Goal: Task Accomplishment & Management: Use online tool/utility

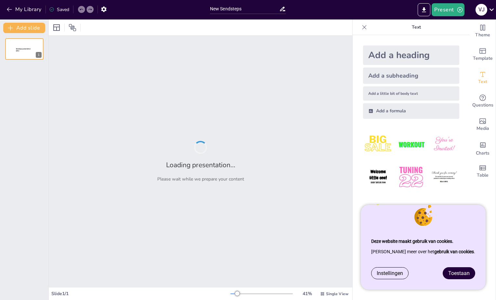
click at [463, 274] on span "Toestaan" at bounding box center [458, 273] width 21 height 6
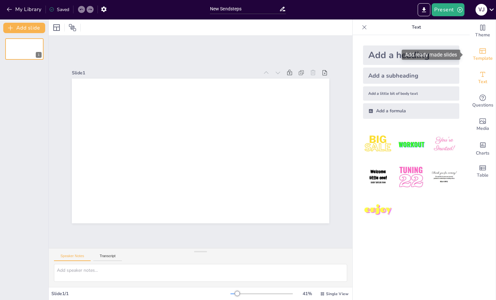
click at [476, 55] on span "Template" at bounding box center [483, 58] width 20 height 7
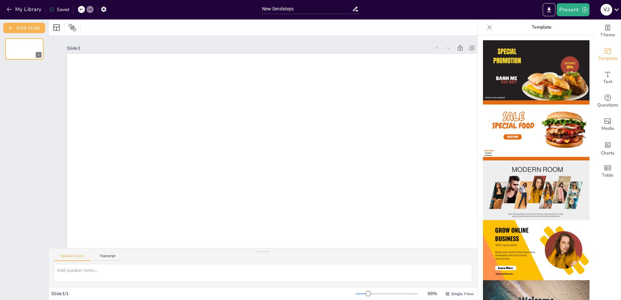
click at [486, 28] on icon at bounding box center [489, 27] width 6 height 6
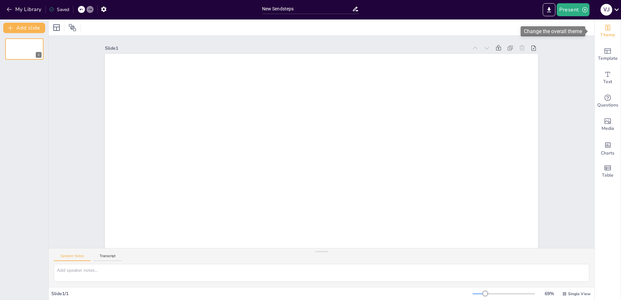
click at [495, 29] on icon "Change the overall theme" at bounding box center [608, 28] width 5 height 6
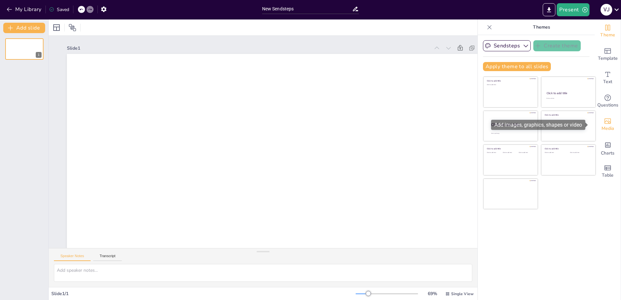
click at [495, 125] on span "Media" at bounding box center [608, 128] width 13 height 7
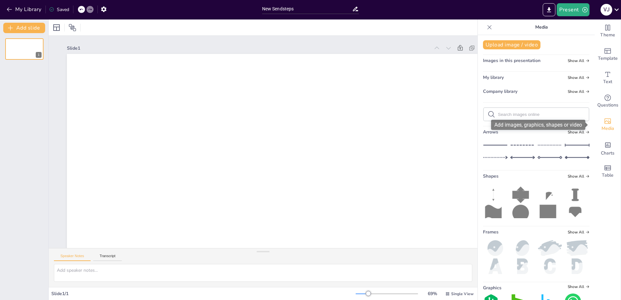
click at [495, 124] on icon "Add images, graphics, shapes or video" at bounding box center [608, 121] width 8 height 8
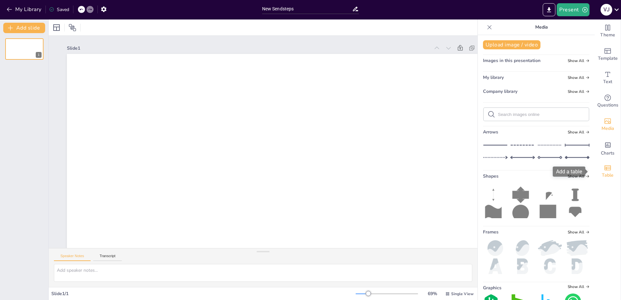
click at [495, 174] on span "Table" at bounding box center [608, 175] width 12 height 7
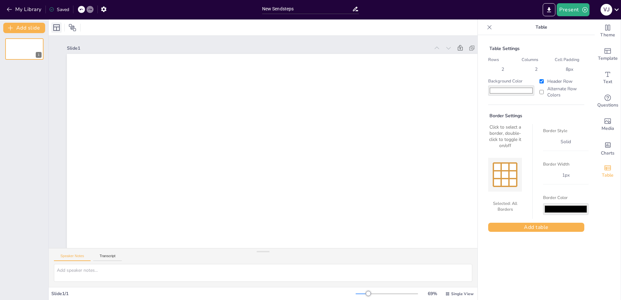
click at [54, 25] on icon at bounding box center [56, 27] width 6 height 6
click at [238, 34] on div at bounding box center [263, 27] width 429 height 16
click at [284, 11] on input "New Sendsteps" at bounding box center [307, 8] width 90 height 9
drag, startPoint x: 301, startPoint y: 6, endPoint x: 254, endPoint y: 8, distance: 47.1
click at [254, 8] on div "My Library Saved New Sendsteps Present V J" at bounding box center [310, 9] width 621 height 19
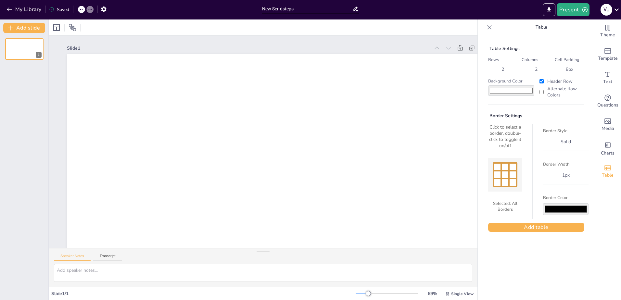
click at [283, 5] on input "New Sendsteps" at bounding box center [307, 8] width 90 height 9
paste input "Effectief Opleidenen oefenen"
type input "Effectief Opleidenen oefenen"
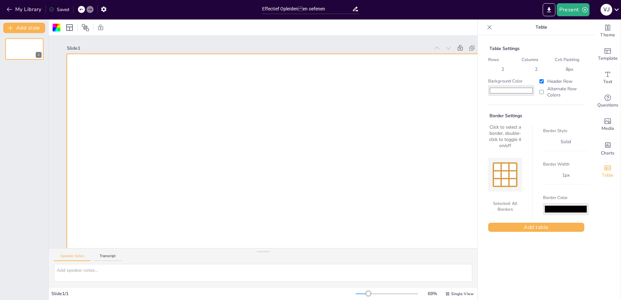
click at [495, 89] on input "#ffffff" at bounding box center [511, 90] width 46 height 10
click at [495, 88] on input "#ffffff" at bounding box center [511, 90] width 46 height 10
click at [495, 91] on input "Alternate Row Colors" at bounding box center [542, 92] width 4 height 4
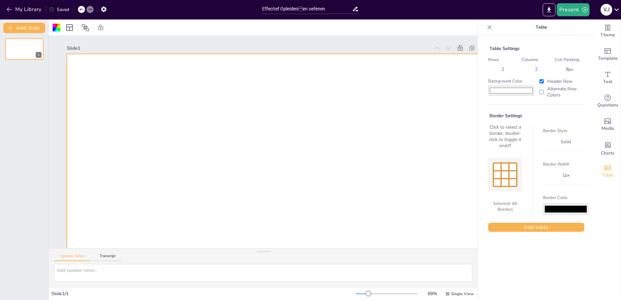
checkbox input "true"
click at [495, 76] on div "Text" at bounding box center [608, 77] width 26 height 23
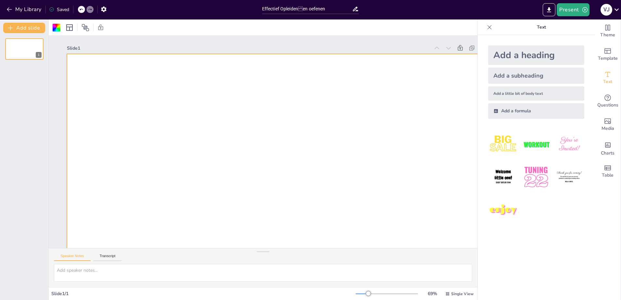
click at [495, 53] on div "Add a heading" at bounding box center [536, 54] width 96 height 19
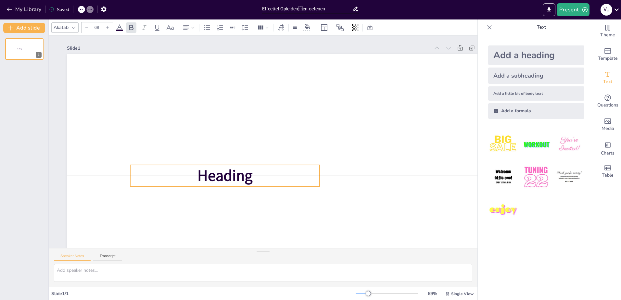
drag, startPoint x: 264, startPoint y: 175, endPoint x: 257, endPoint y: 175, distance: 6.8
click at [257, 175] on p "Heading" at bounding box center [219, 167] width 190 height 60
click at [200, 173] on span "Heading" at bounding box center [216, 162] width 59 height 37
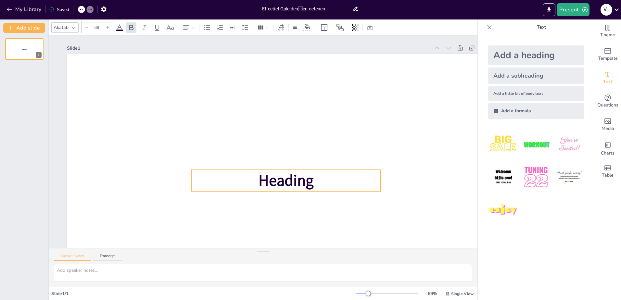
drag, startPoint x: 198, startPoint y: 173, endPoint x: 259, endPoint y: 178, distance: 61.3
click at [237, 178] on span "Heading" at bounding box center [221, 156] width 32 height 58
click at [284, 182] on span "Heading" at bounding box center [264, 187] width 58 height 46
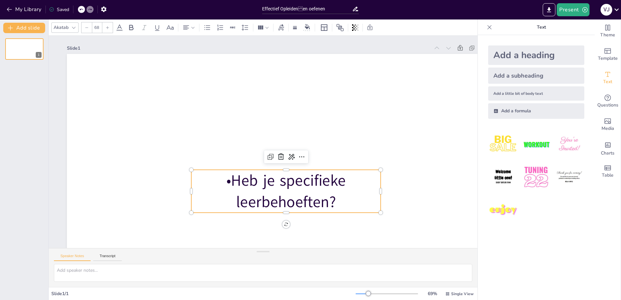
click at [291, 180] on p "•Heb je specifieke leerbehoeften?" at bounding box center [312, 118] width 43 height 189
click at [244, 170] on p "Heb je specifieke leerbehoeften?" at bounding box center [285, 191] width 189 height 43
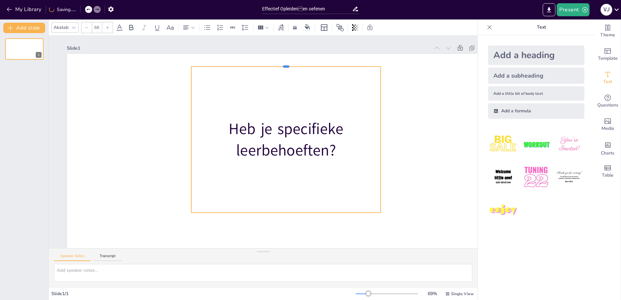
drag, startPoint x: 240, startPoint y: 170, endPoint x: 240, endPoint y: 66, distance: 103.3
click at [282, 66] on div at bounding box center [340, 114] width 116 height 156
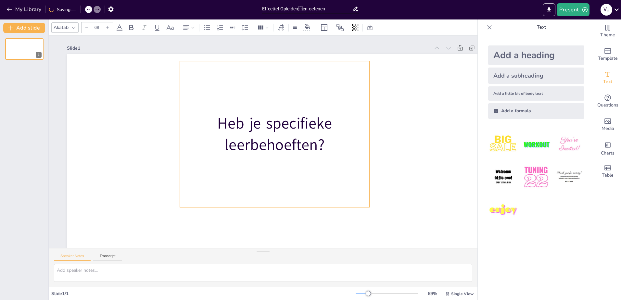
drag, startPoint x: 288, startPoint y: 212, endPoint x: 277, endPoint y: 207, distance: 12.6
click at [277, 207] on div "Heb je specifieke leerbehoeften?" at bounding box center [254, 153] width 225 height 198
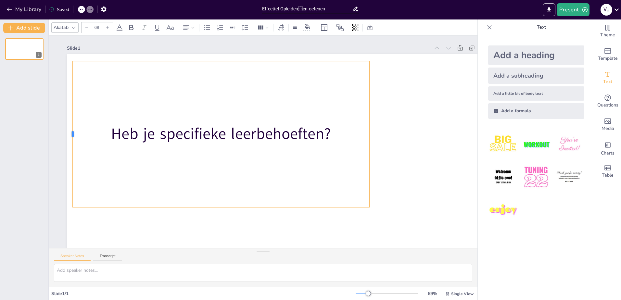
drag, startPoint x: 179, startPoint y: 136, endPoint x: 74, endPoint y: 121, distance: 106.5
click at [436, 121] on div at bounding box center [453, 109] width 35 height 144
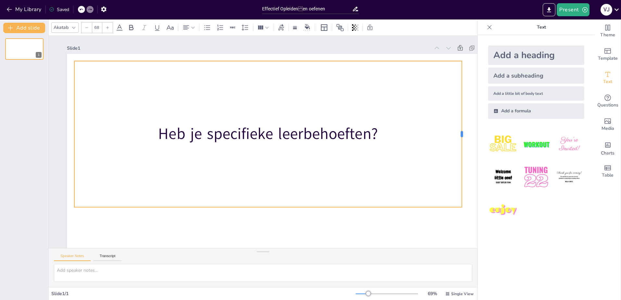
drag, startPoint x: 370, startPoint y: 136, endPoint x: 462, endPoint y: 137, distance: 92.6
click at [462, 149] on div at bounding box center [450, 217] width 64 height 136
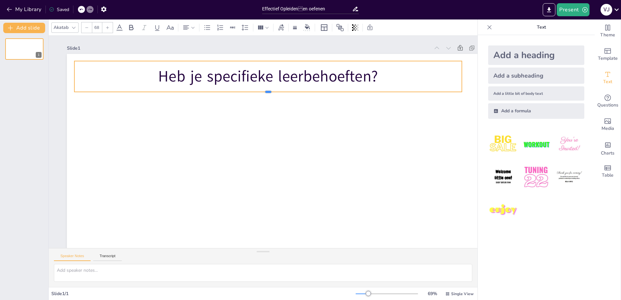
drag, startPoint x: 269, startPoint y: 208, endPoint x: 265, endPoint y: 92, distance: 115.7
click at [265, 102] on div at bounding box center [239, 183] width 356 height 162
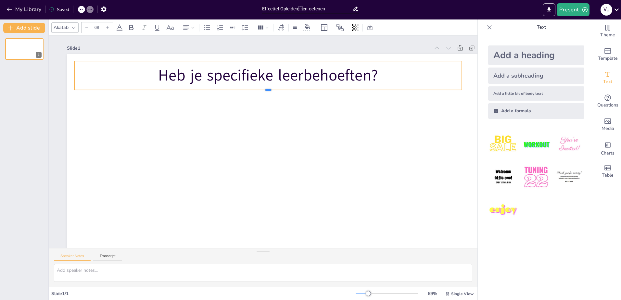
click at [267, 90] on div at bounding box center [303, 112] width 263 height 291
click at [495, 72] on icon "Add text boxes" at bounding box center [608, 74] width 5 height 5
click at [495, 94] on icon "Get real-time input from your audience" at bounding box center [608, 98] width 8 height 8
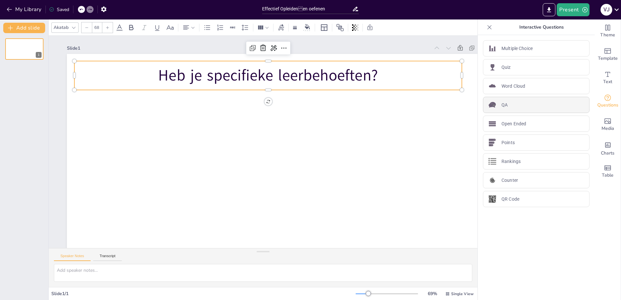
click at [495, 104] on div "QA" at bounding box center [536, 105] width 107 height 16
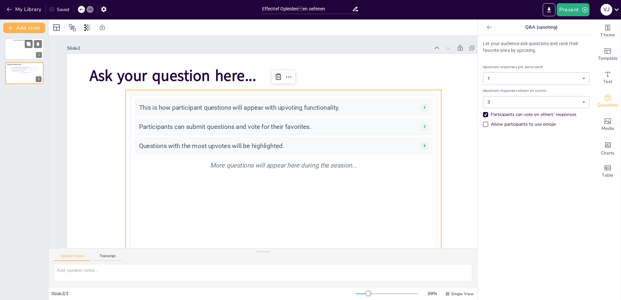
click at [22, 46] on div at bounding box center [24, 49] width 39 height 22
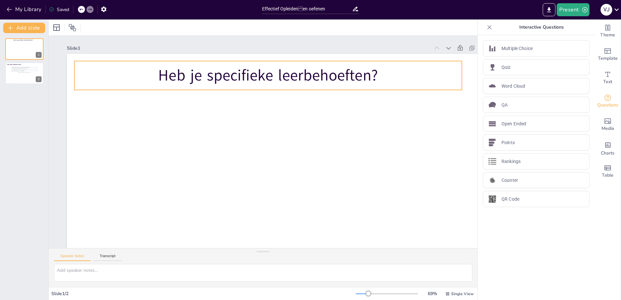
click at [162, 70] on p "Heb je specifieke leerbehoeften?" at bounding box center [220, 192] width 326 height 245
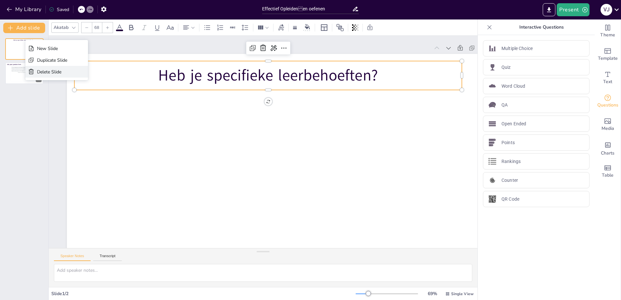
click at [41, 74] on div "Delete Slide" at bounding box center [52, 72] width 30 height 6
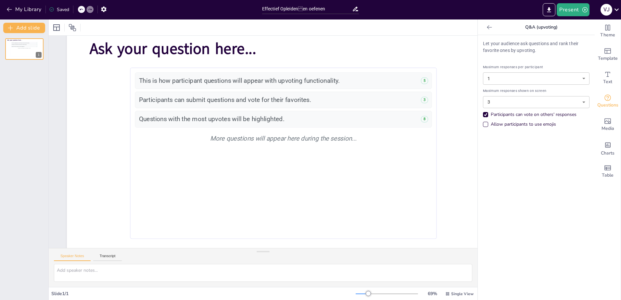
scroll to position [34, 0]
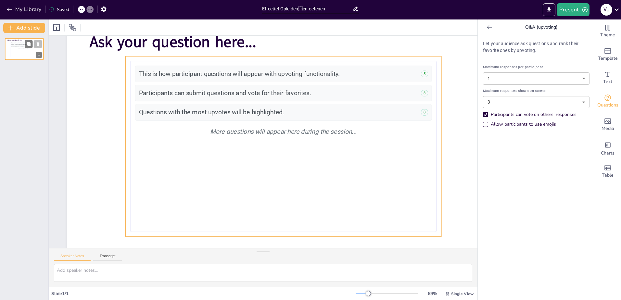
click at [25, 53] on div "This is how participant questions will appear with upvoting functionality. 5 Pa…" at bounding box center [24, 49] width 27 height 15
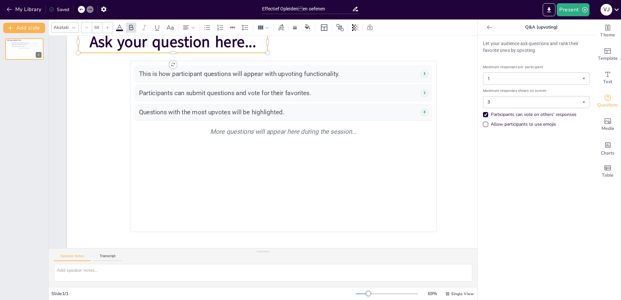
click at [213, 43] on span "Ask your question here..." at bounding box center [276, 8] width 127 height 138
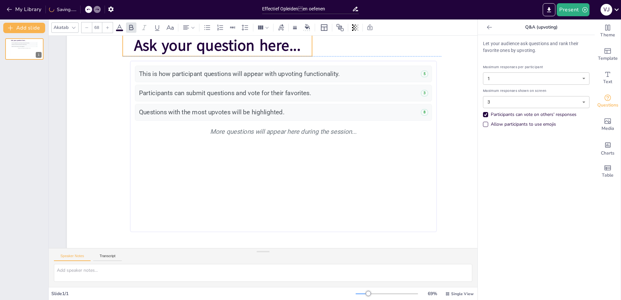
drag, startPoint x: 91, startPoint y: 41, endPoint x: 136, endPoint y: 46, distance: 44.8
click at [136, 46] on span "Ask your question here..." at bounding box center [217, 45] width 167 height 21
click at [83, 9] on icon at bounding box center [81, 9] width 4 height 4
click at [82, 10] on icon at bounding box center [81, 9] width 4 height 4
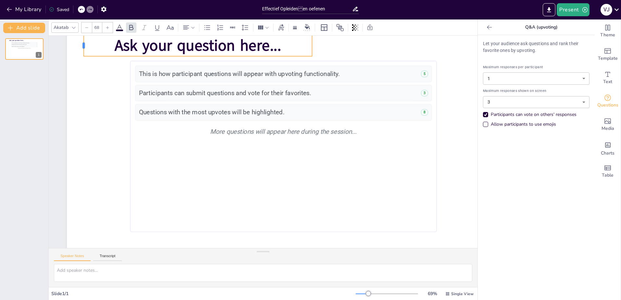
drag, startPoint x: 122, startPoint y: 44, endPoint x: 83, endPoint y: 44, distance: 39.0
click at [83, 44] on div at bounding box center [81, 45] width 5 height 21
click at [228, 44] on span "Ask your question here..." at bounding box center [291, 29] width 127 height 138
click at [192, 82] on span "Ask your question here..." at bounding box center [148, 162] width 87 height 161
click at [271, 49] on span "Ask your question here..." at bounding box center [187, 53] width 168 height 38
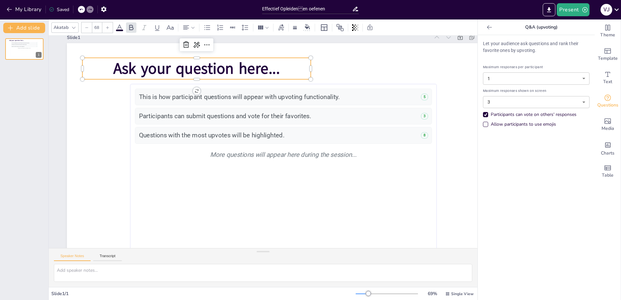
scroll to position [0, 0]
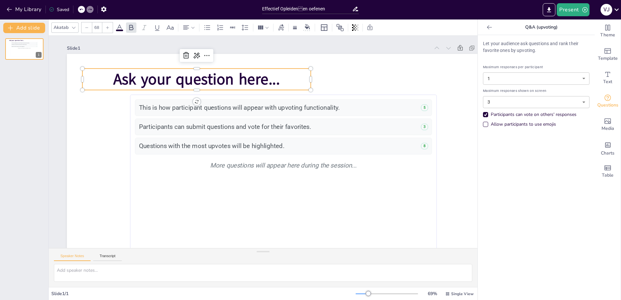
click at [248, 76] on span "Ask your question here..." at bounding box center [236, 55] width 155 height 102
click at [248, 194] on span "Ask your question here..." at bounding box center [329, 204] width 167 height 21
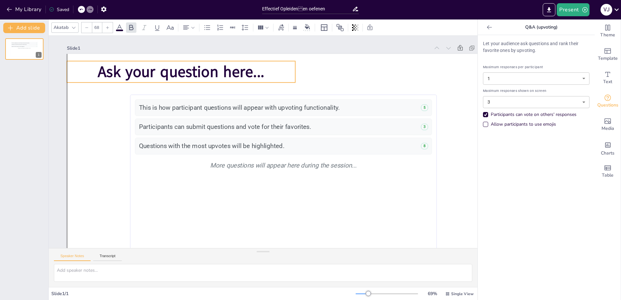
drag, startPoint x: 291, startPoint y: 79, endPoint x: 274, endPoint y: 72, distance: 18.8
click at [254, 72] on p "Ask your question here..." at bounding box center [156, 133] width 198 height 152
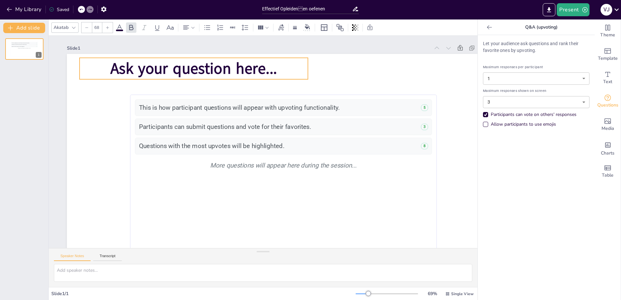
drag, startPoint x: 230, startPoint y: 73, endPoint x: 277, endPoint y: 70, distance: 46.9
click at [268, 155] on span "Ask your question here..." at bounding box center [224, 235] width 87 height 161
click at [322, 69] on span "Ask your question here..." at bounding box center [349, 89] width 55 height 167
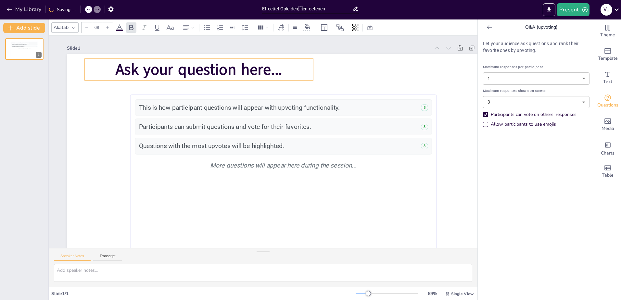
drag, startPoint x: 276, startPoint y: 69, endPoint x: 281, endPoint y: 70, distance: 5.3
click at [281, 70] on span "Ask your question here..." at bounding box center [199, 69] width 167 height 21
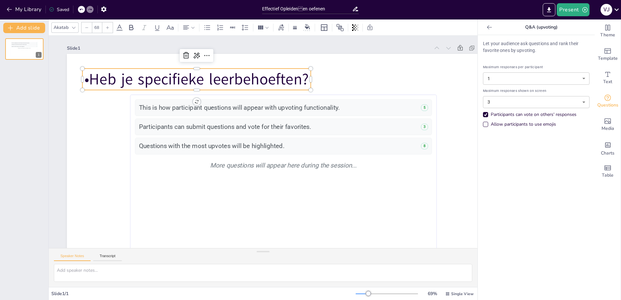
click at [177, 141] on p "•Heb je specifieke leerbehoeften?" at bounding box center [261, 233] width 169 height 184
click at [495, 101] on body "Deze website maakt gebruik van cookies. Lees meer over het gebruik van cookies …" at bounding box center [310, 150] width 621 height 300
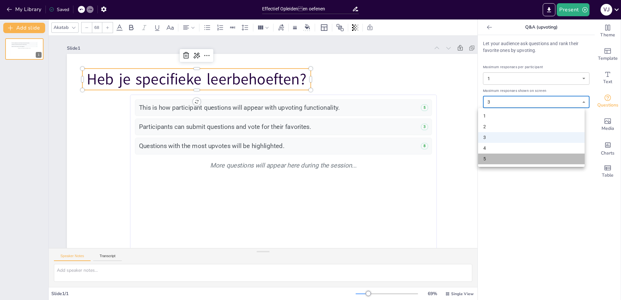
click at [487, 160] on li "5" at bounding box center [531, 159] width 107 height 11
type input "5"
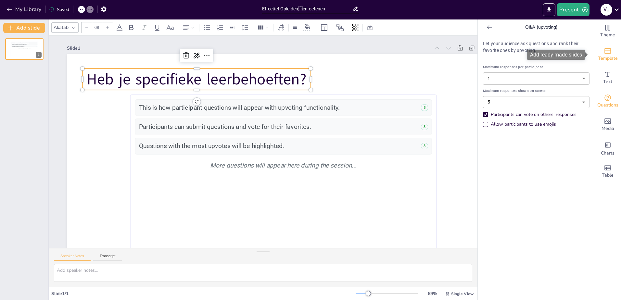
click at [495, 50] on icon "Add ready made slides" at bounding box center [608, 51] width 6 height 6
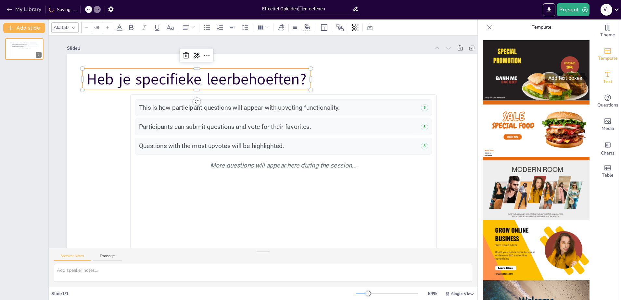
click at [495, 80] on span "Text" at bounding box center [607, 81] width 9 height 7
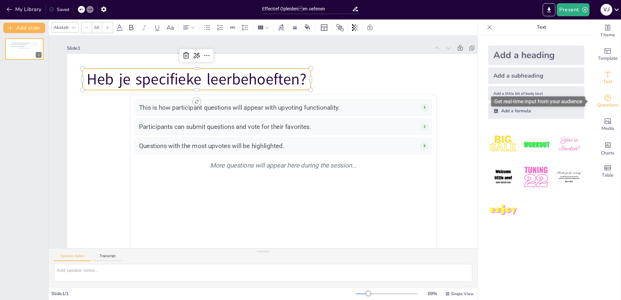
click at [495, 99] on icon "Get real-time input from your audience" at bounding box center [608, 98] width 8 height 8
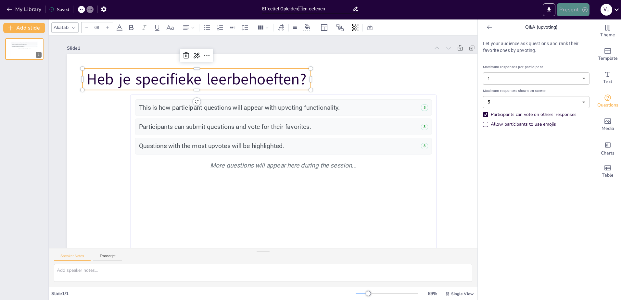
click at [495, 8] on icon "button" at bounding box center [585, 9] width 6 height 6
click at [495, 26] on li "Preview presentation" at bounding box center [582, 24] width 51 height 10
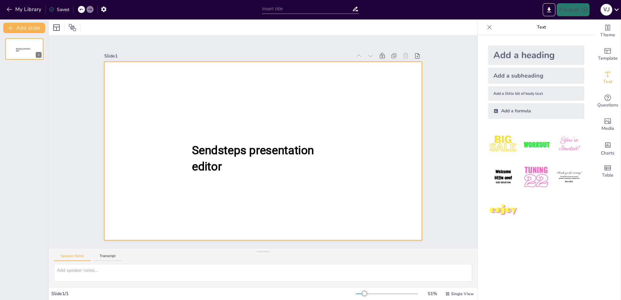
type input "Effectief Opleidenen oefenen"
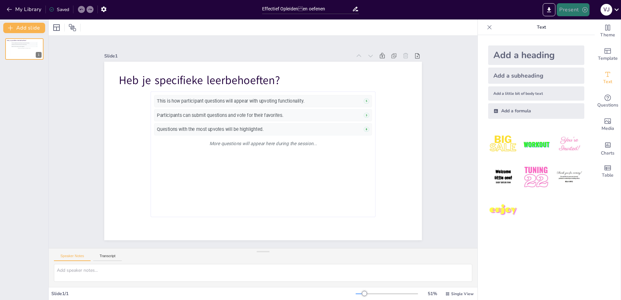
click at [582, 10] on icon "button" at bounding box center [585, 9] width 6 height 6
click at [575, 24] on li "Preview presentation" at bounding box center [582, 24] width 51 height 10
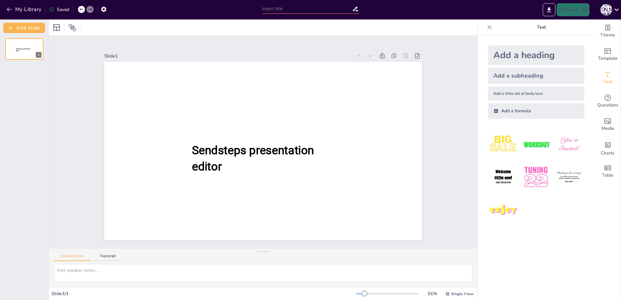
type input "Effectief Opleidenen oefenen"
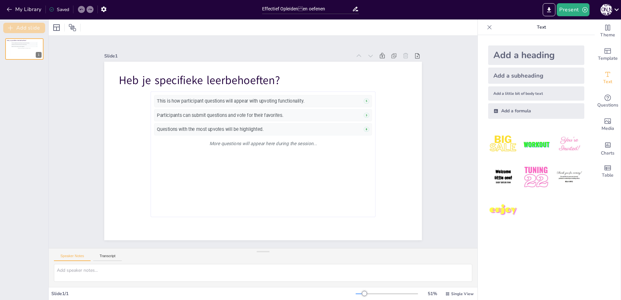
click at [32, 26] on button "Add slide" at bounding box center [24, 28] width 42 height 10
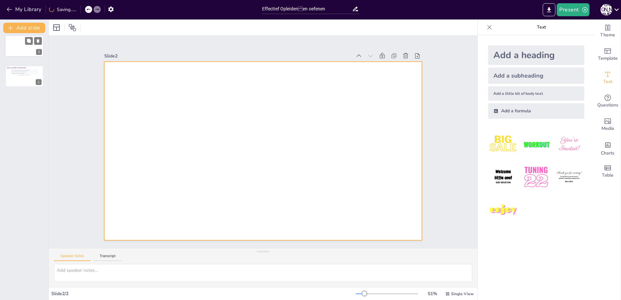
drag, startPoint x: 17, startPoint y: 74, endPoint x: 18, endPoint y: 45, distance: 29.3
click at [18, 45] on div at bounding box center [24, 45] width 38 height 21
click at [296, 122] on div at bounding box center [263, 151] width 318 height 179
click at [379, 54] on icon at bounding box center [382, 56] width 6 height 6
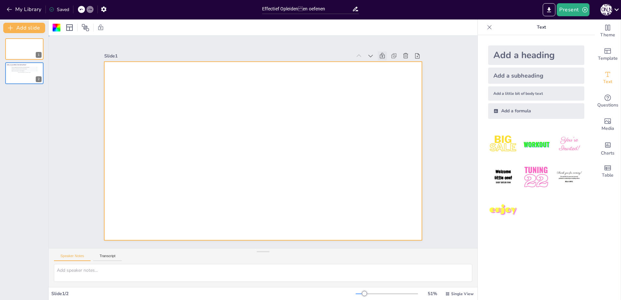
click at [251, 133] on div at bounding box center [263, 151] width 318 height 179
click at [606, 118] on icon "Add images, graphics, shapes or video" at bounding box center [608, 121] width 8 height 8
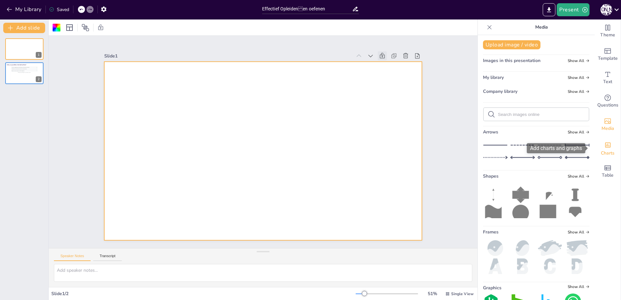
click at [607, 150] on span "Charts" at bounding box center [608, 153] width 14 height 7
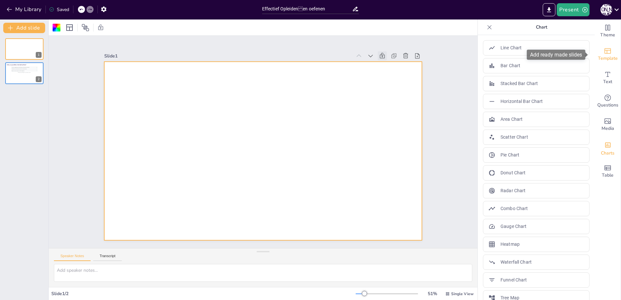
click at [604, 52] on icon "Add ready made slides" at bounding box center [608, 51] width 8 height 8
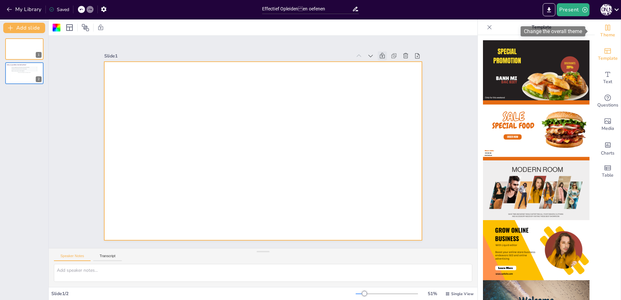
click at [604, 28] on icon "Change the overall theme" at bounding box center [608, 28] width 8 height 8
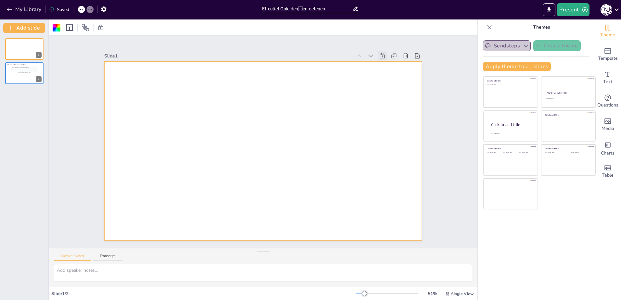
click at [523, 45] on icon "button" at bounding box center [526, 46] width 6 height 6
click at [57, 27] on div at bounding box center [57, 28] width 8 height 8
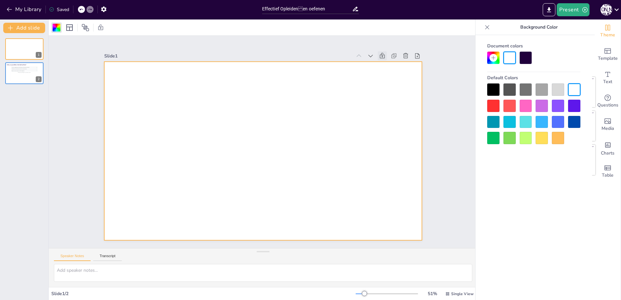
click at [579, 122] on div at bounding box center [574, 122] width 12 height 12
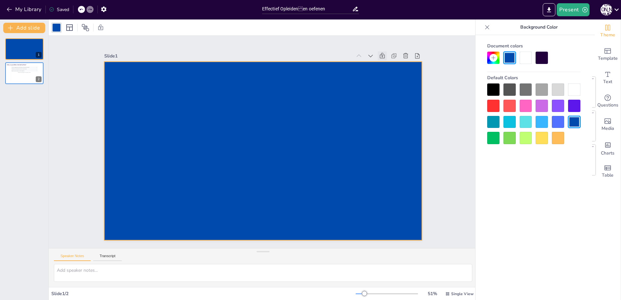
click at [572, 89] on div at bounding box center [574, 89] width 12 height 12
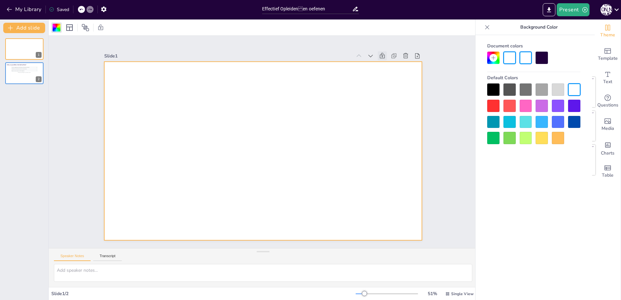
click at [514, 58] on div at bounding box center [510, 58] width 12 height 12
click at [524, 55] on div at bounding box center [526, 58] width 12 height 12
click at [546, 59] on div at bounding box center [542, 58] width 12 height 12
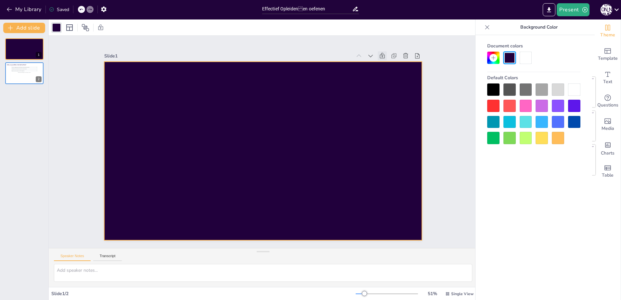
click at [528, 57] on div at bounding box center [526, 58] width 12 height 12
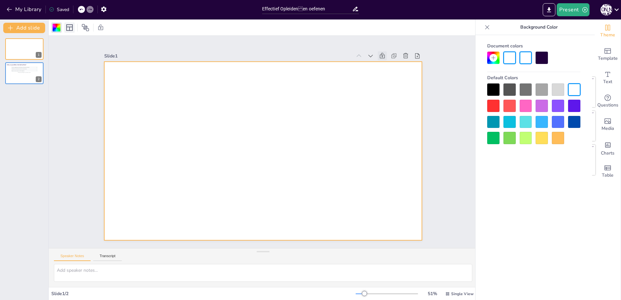
click at [71, 27] on icon at bounding box center [69, 27] width 6 height 6
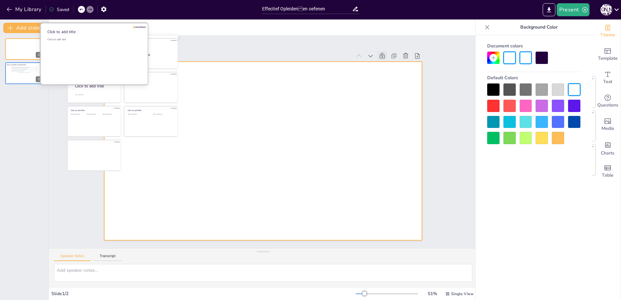
click at [77, 47] on div "Click to add text" at bounding box center [93, 58] width 93 height 40
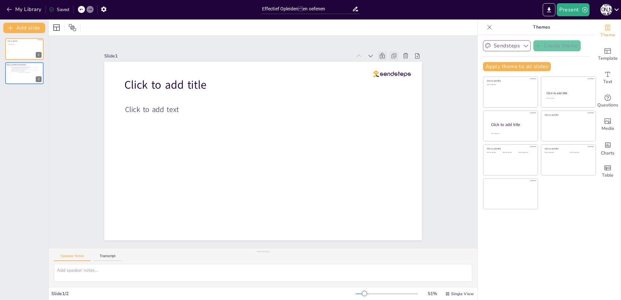
click at [391, 53] on icon at bounding box center [394, 56] width 6 height 6
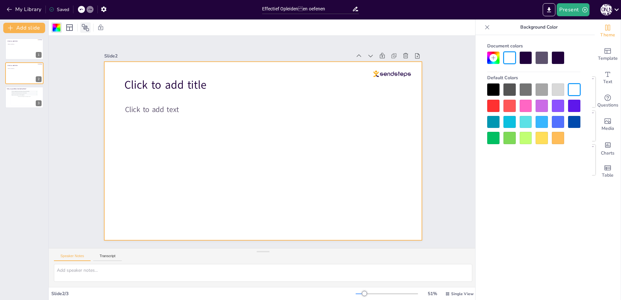
click at [84, 30] on icon at bounding box center [86, 28] width 8 height 8
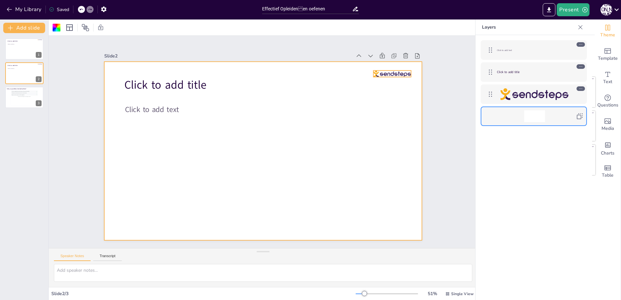
click at [552, 88] on div at bounding box center [535, 94] width 68 height 12
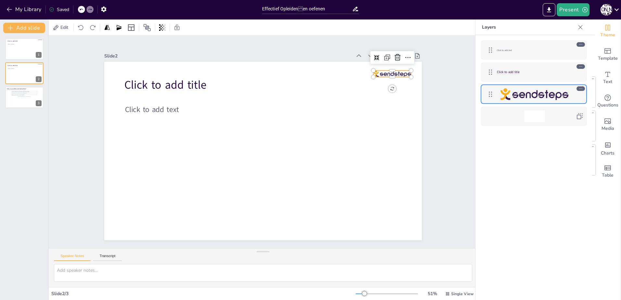
click at [542, 159] on div "Click to add text Click to add title" at bounding box center [534, 177] width 117 height 285
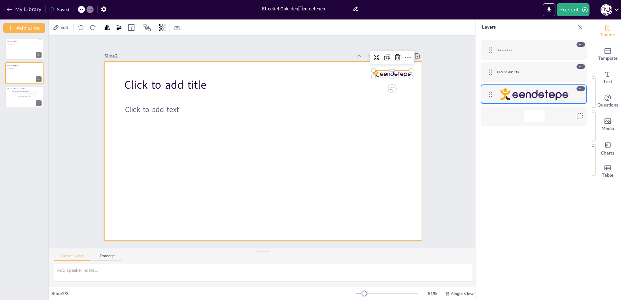
click at [371, 151] on div at bounding box center [263, 151] width 318 height 179
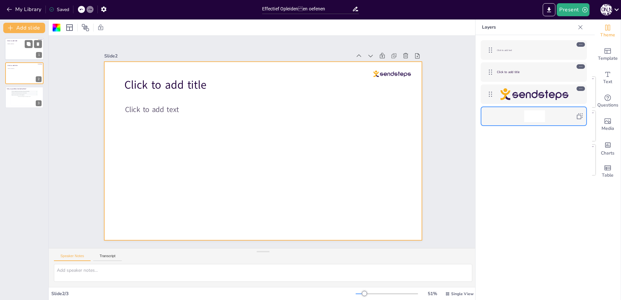
click at [21, 49] on div at bounding box center [24, 49] width 39 height 22
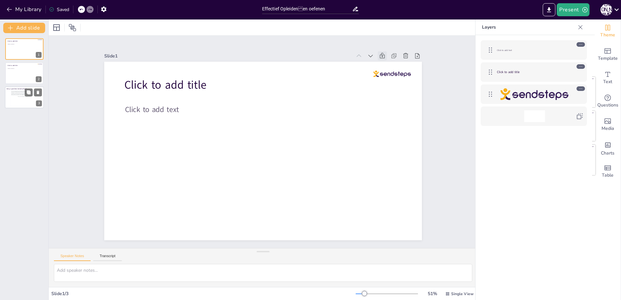
click at [16, 93] on div "Participants can submit questions and vote for their favorites." at bounding box center [23, 93] width 25 height 1
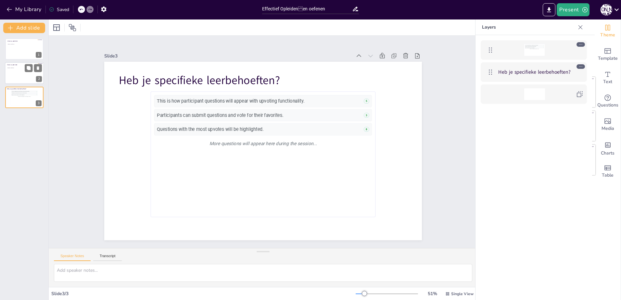
click at [21, 70] on div at bounding box center [24, 73] width 39 height 22
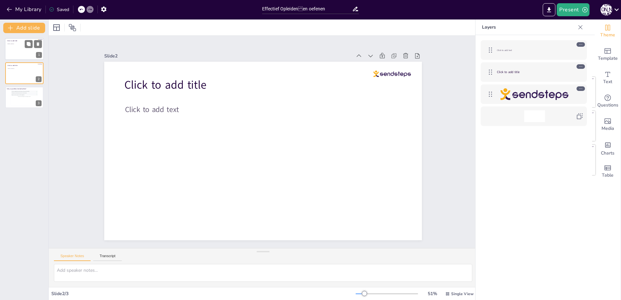
click at [19, 54] on div at bounding box center [24, 49] width 39 height 22
click at [368, 55] on icon at bounding box center [370, 56] width 5 height 3
click at [356, 53] on icon at bounding box center [359, 56] width 6 height 6
click at [103, 7] on icon "button" at bounding box center [103, 9] width 7 height 7
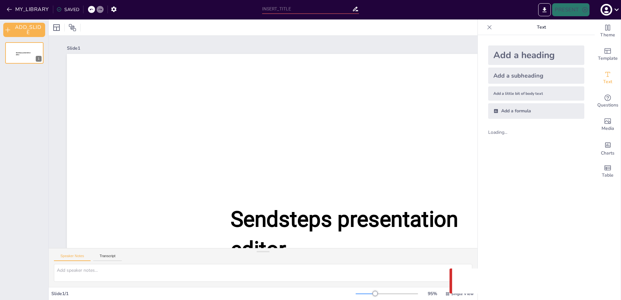
type input "Effectief Opleidenen oefenen"
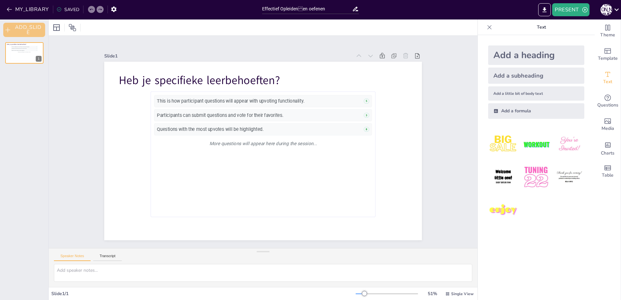
click at [28, 30] on button "ADD_SLIDE" at bounding box center [24, 30] width 42 height 14
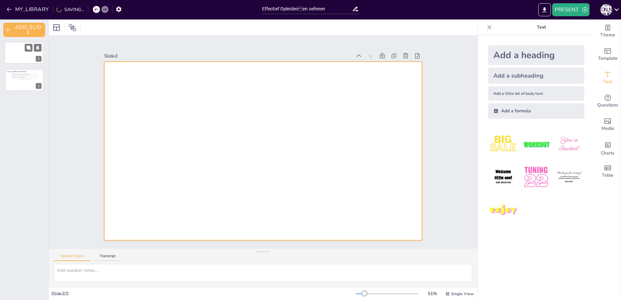
drag, startPoint x: 21, startPoint y: 73, endPoint x: 21, endPoint y: 45, distance: 28.3
click at [21, 45] on div at bounding box center [24, 52] width 38 height 21
click at [23, 77] on div "This is how participant questions will appear with upvoting functionality. 5 Pa…" at bounding box center [24, 77] width 27 height 15
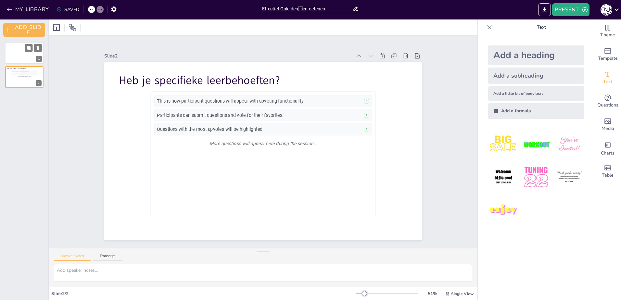
click at [21, 49] on div at bounding box center [24, 53] width 39 height 22
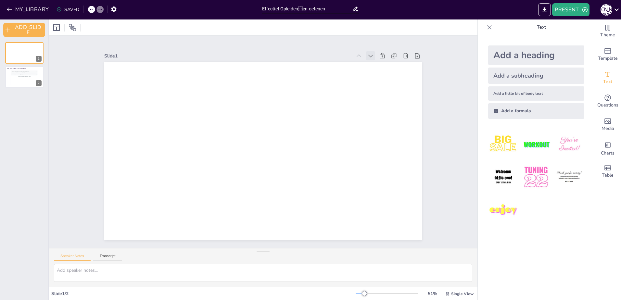
click at [367, 53] on icon at bounding box center [370, 56] width 6 height 6
click at [356, 55] on icon at bounding box center [359, 56] width 6 height 6
click at [391, 54] on icon at bounding box center [394, 56] width 6 height 6
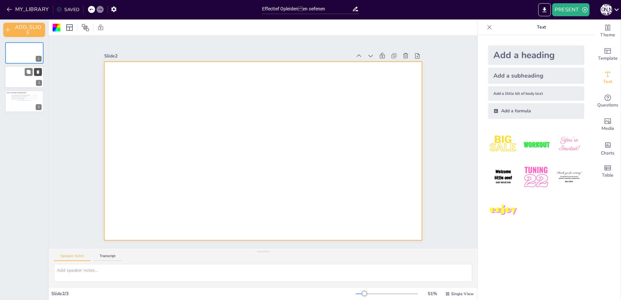
click at [41, 72] on button at bounding box center [38, 72] width 8 height 8
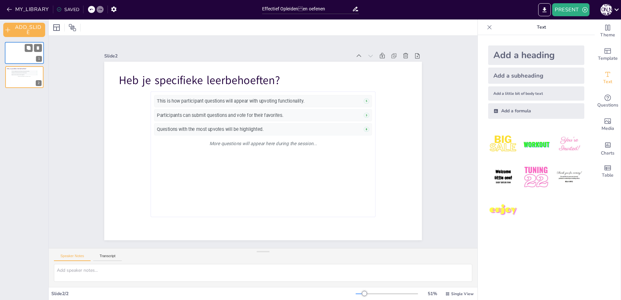
click at [18, 57] on div at bounding box center [24, 53] width 39 height 22
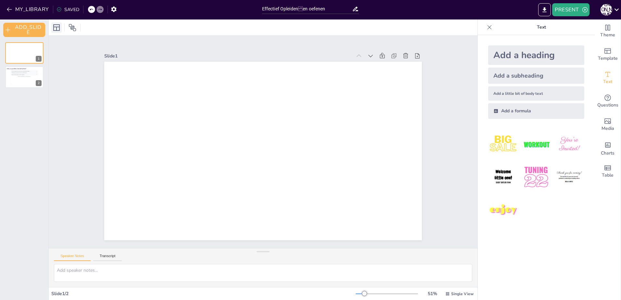
click at [55, 26] on icon at bounding box center [57, 28] width 8 height 8
click at [72, 25] on icon at bounding box center [72, 27] width 7 height 7
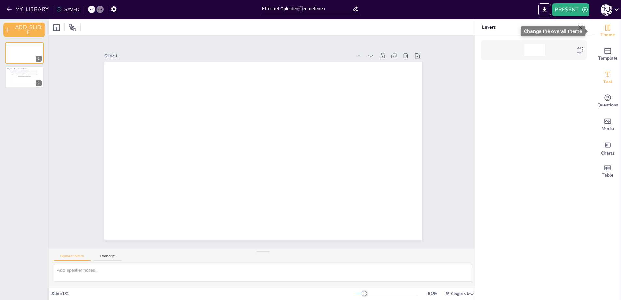
click at [604, 31] on icon "Change the overall theme" at bounding box center [608, 28] width 8 height 8
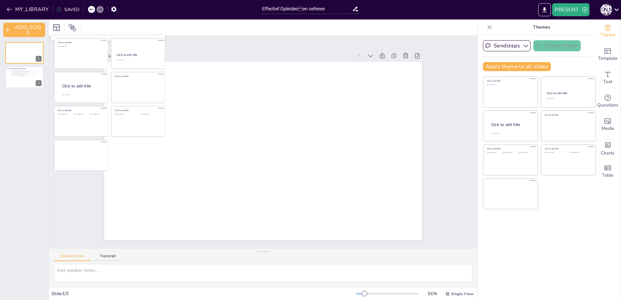
click at [267, 45] on div "Slide 1 Slide 2 Heb je specifieke leerbehoeften? This is how participant questi…" at bounding box center [263, 142] width 318 height 197
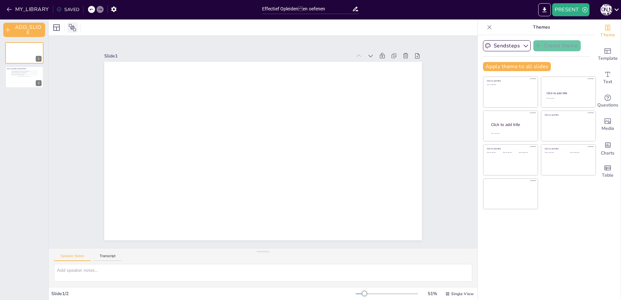
click at [70, 26] on icon at bounding box center [73, 28] width 8 height 8
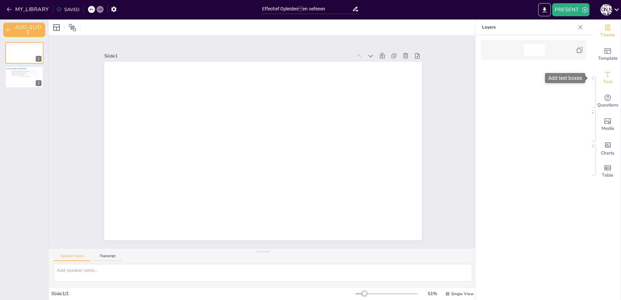
click at [607, 81] on span "Text" at bounding box center [607, 81] width 9 height 7
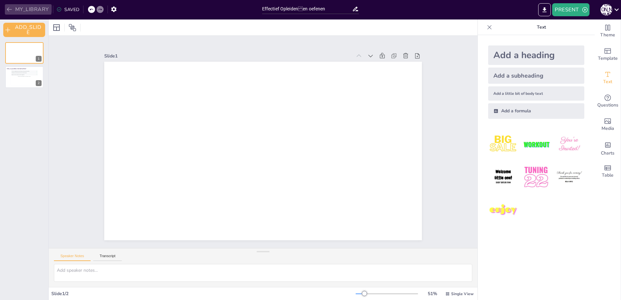
click at [11, 6] on icon "button" at bounding box center [9, 9] width 6 height 6
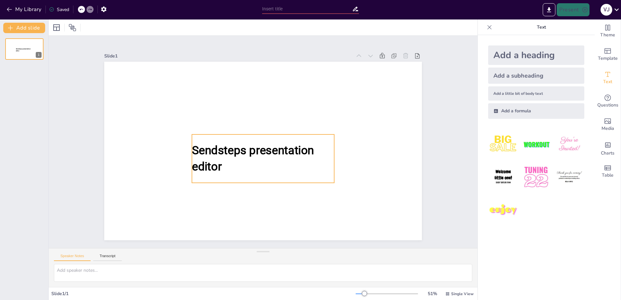
type input "New Sendsteps"
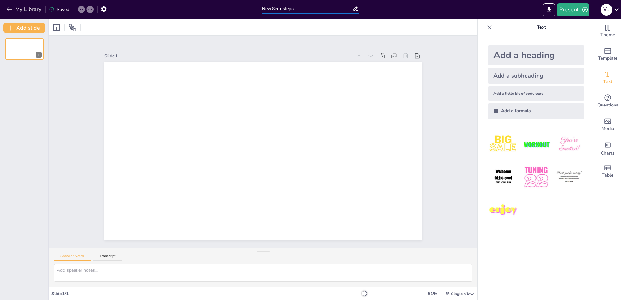
drag, startPoint x: 295, startPoint y: 7, endPoint x: 262, endPoint y: 8, distance: 32.8
click at [262, 8] on input "New Sendsteps" at bounding box center [307, 8] width 90 height 9
paste input "Heb je specifieke leerbehoeften?"
type input "H"
type input "Effectief Opleiden en oefenen"
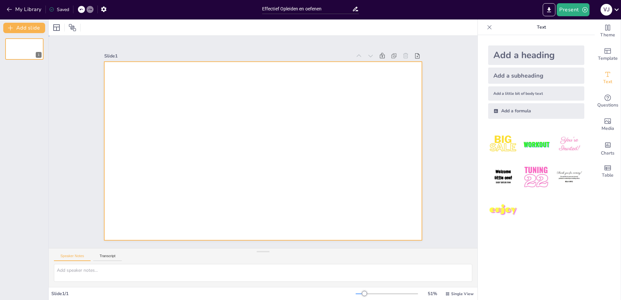
click at [181, 77] on div at bounding box center [263, 151] width 318 height 179
click at [495, 99] on icon "Get real-time input from your audience" at bounding box center [608, 98] width 8 height 8
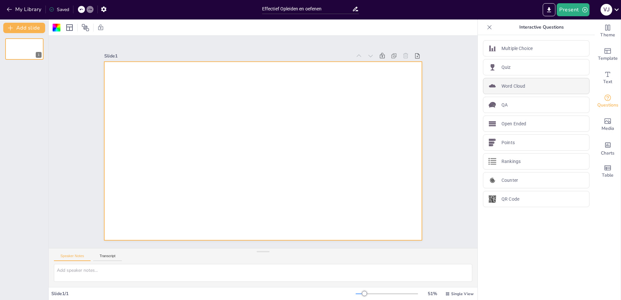
click at [495, 89] on p "Word Cloud" at bounding box center [514, 86] width 24 height 7
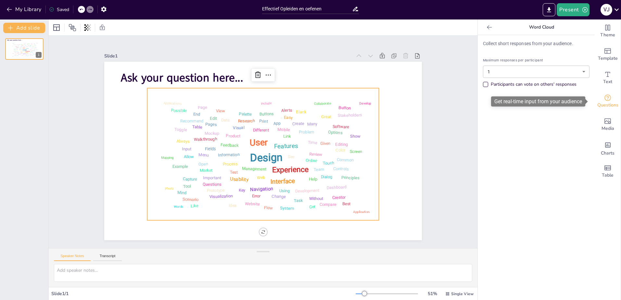
click at [495, 97] on icon "Get real-time input from your audience" at bounding box center [608, 98] width 8 height 8
click at [486, 25] on icon at bounding box center [489, 27] width 6 height 6
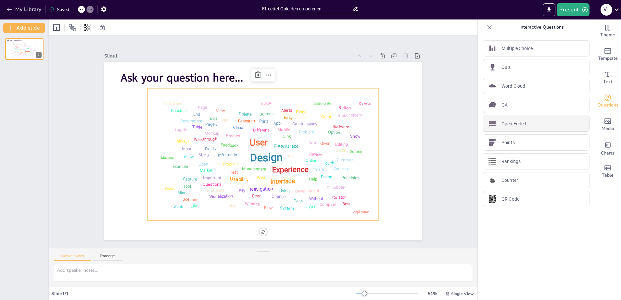
click at [495, 125] on p "Open Ended" at bounding box center [514, 124] width 25 height 7
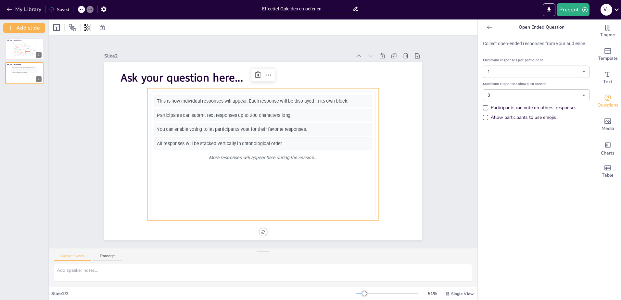
click at [486, 28] on icon at bounding box center [489, 27] width 6 height 6
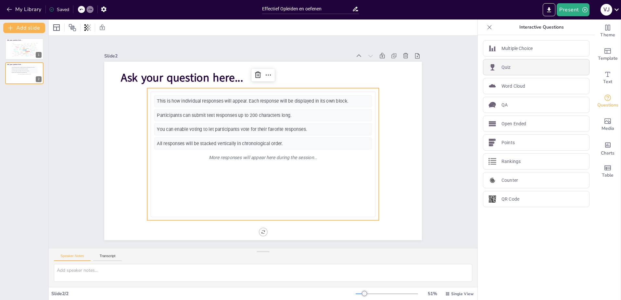
click at [495, 70] on div "Quiz" at bounding box center [536, 67] width 107 height 16
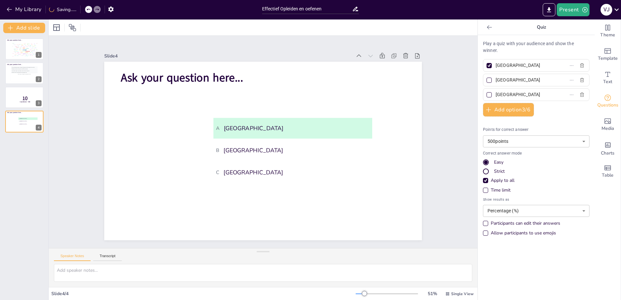
click at [484, 27] on div at bounding box center [489, 27] width 10 height 10
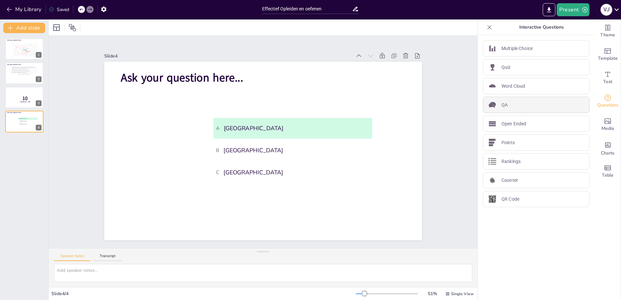
click at [495, 105] on div "QA" at bounding box center [536, 105] width 107 height 16
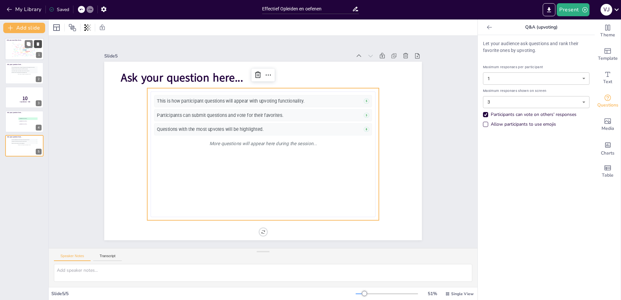
click at [39, 42] on button at bounding box center [38, 44] width 8 height 8
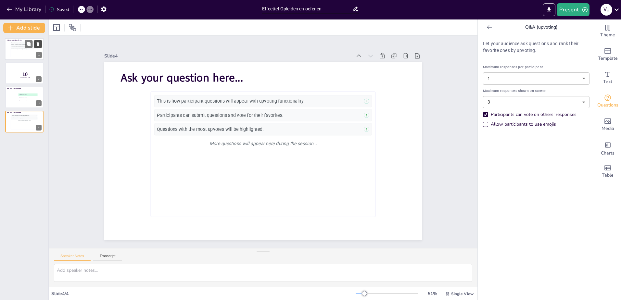
click at [40, 44] on icon at bounding box center [38, 44] width 5 height 5
click at [38, 43] on icon at bounding box center [38, 44] width 3 height 4
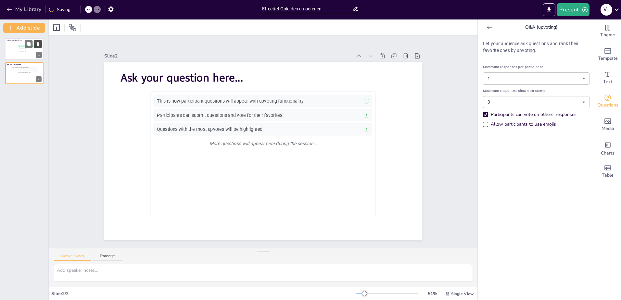
click at [36, 43] on icon at bounding box center [38, 44] width 5 height 5
click at [34, 27] on button "Add slide" at bounding box center [24, 28] width 42 height 10
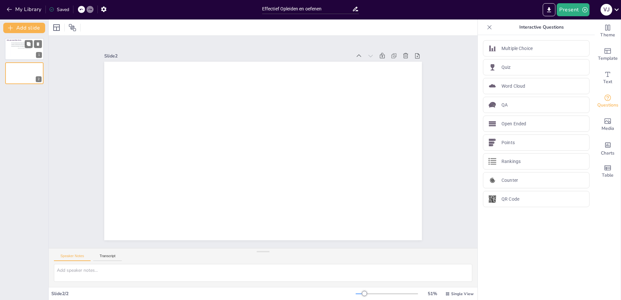
drag, startPoint x: 30, startPoint y: 47, endPoint x: 31, endPoint y: 39, distance: 8.1
click at [31, 39] on div "Ask your question here... This is how participant questions will appear with up…" at bounding box center [24, 61] width 48 height 46
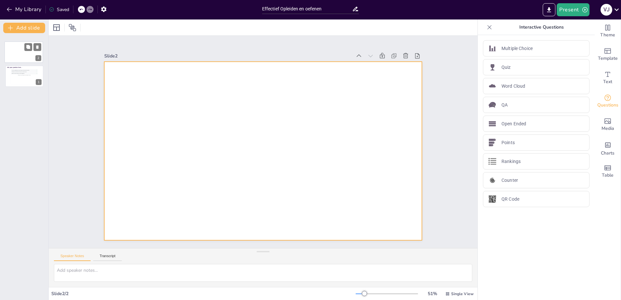
drag, startPoint x: 22, startPoint y: 74, endPoint x: 21, endPoint y: 51, distance: 23.4
click at [21, 51] on div at bounding box center [24, 51] width 38 height 21
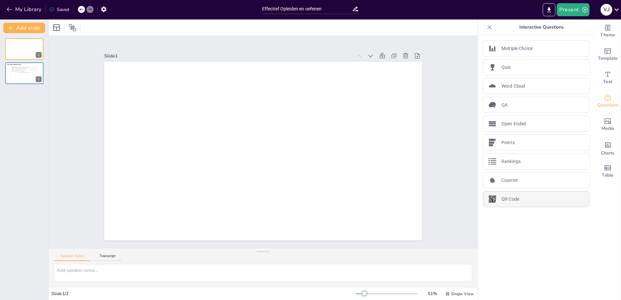
click at [495, 198] on p "QR Code" at bounding box center [511, 199] width 18 height 7
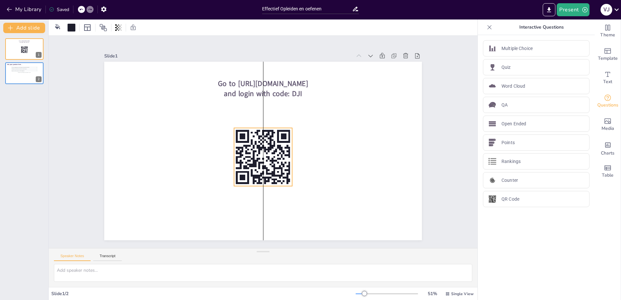
drag, startPoint x: 140, startPoint y: 103, endPoint x: 264, endPoint y: 149, distance: 132.6
click at [264, 149] on icon at bounding box center [263, 157] width 58 height 58
click at [495, 34] on span "Theme" at bounding box center [607, 35] width 15 height 7
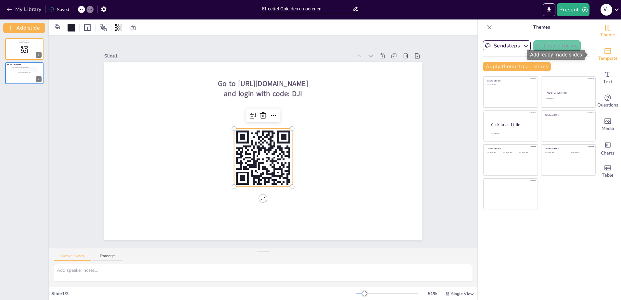
click at [495, 57] on span "Template" at bounding box center [608, 58] width 20 height 7
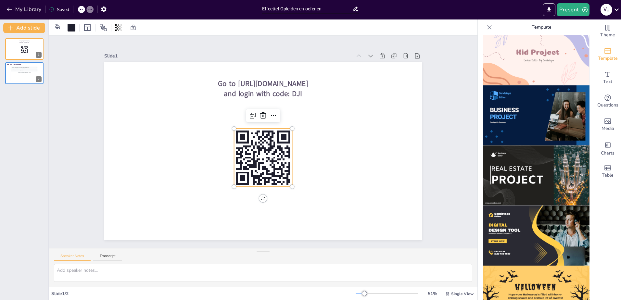
scroll to position [560, 0]
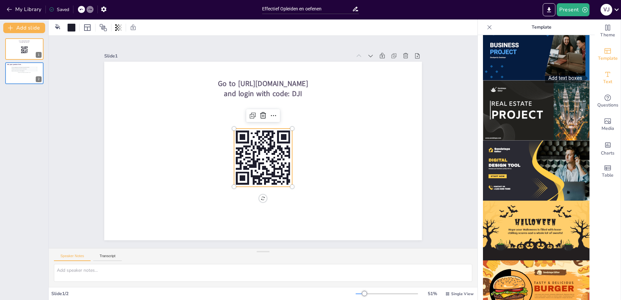
click at [495, 78] on span "Text" at bounding box center [607, 81] width 9 height 7
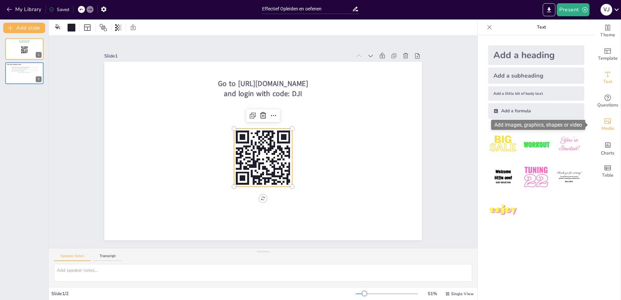
click at [495, 125] on span "Media" at bounding box center [608, 128] width 13 height 7
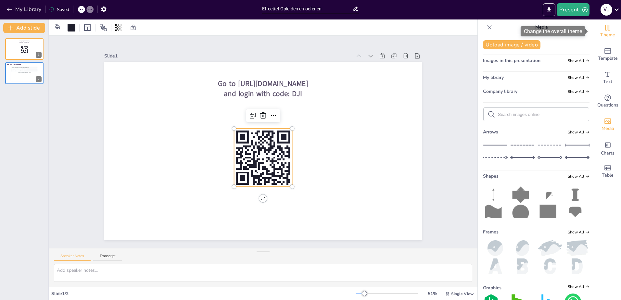
click at [495, 30] on icon "Change the overall theme" at bounding box center [608, 28] width 8 height 8
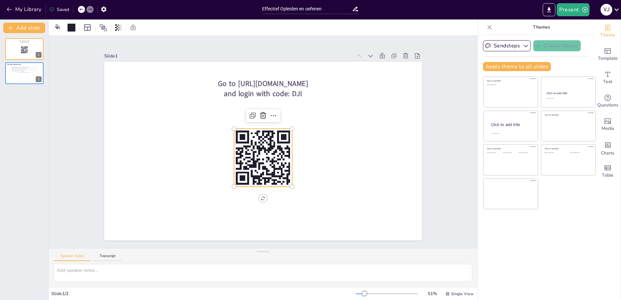
click at [72, 27] on div at bounding box center [72, 28] width 8 height 8
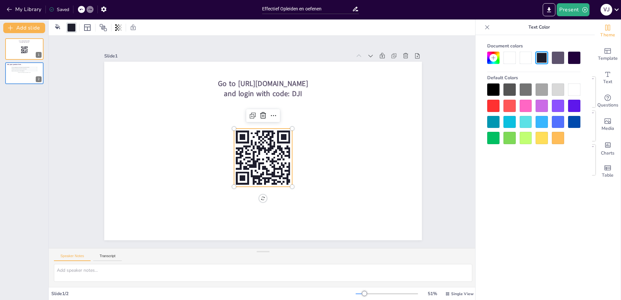
click at [495, 108] on div at bounding box center [542, 106] width 12 height 12
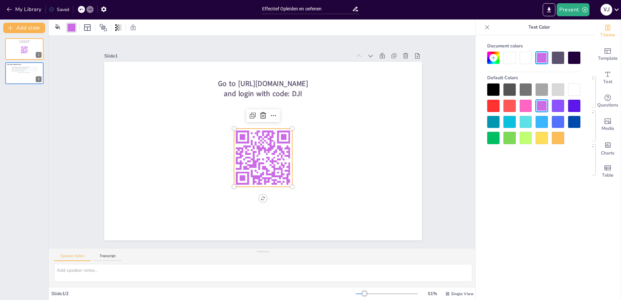
click at [83, 8] on icon at bounding box center [81, 9] width 4 height 4
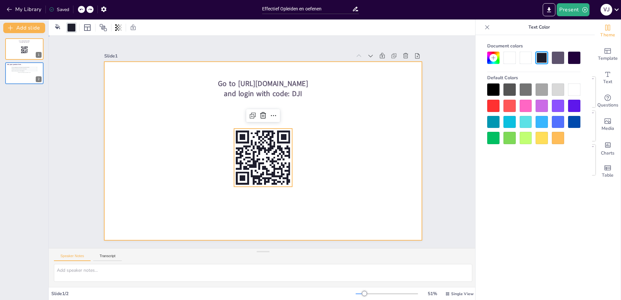
click at [136, 97] on div at bounding box center [263, 151] width 318 height 179
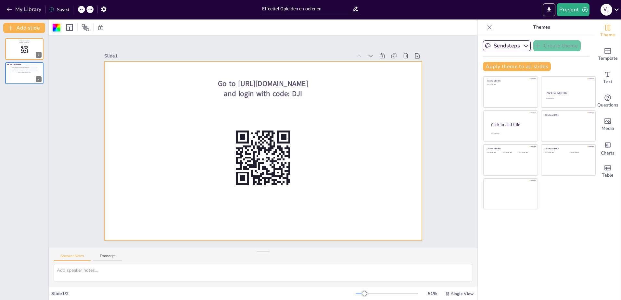
click at [59, 28] on div at bounding box center [57, 28] width 8 height 8
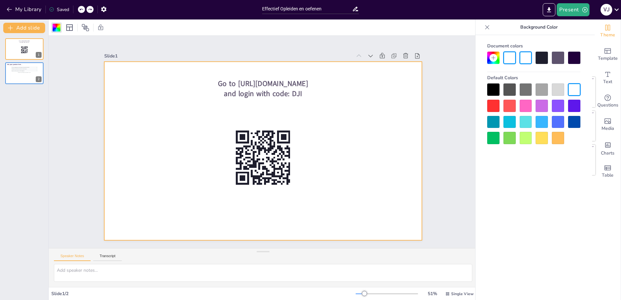
click at [495, 102] on div at bounding box center [558, 106] width 12 height 12
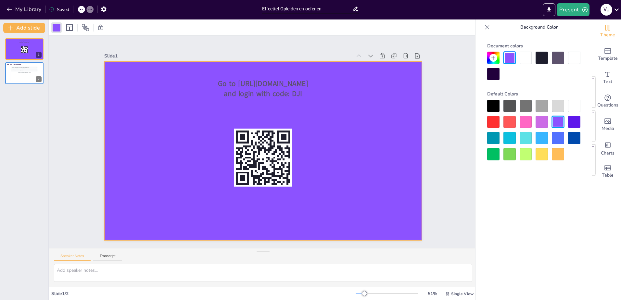
click at [495, 121] on div at bounding box center [574, 122] width 12 height 12
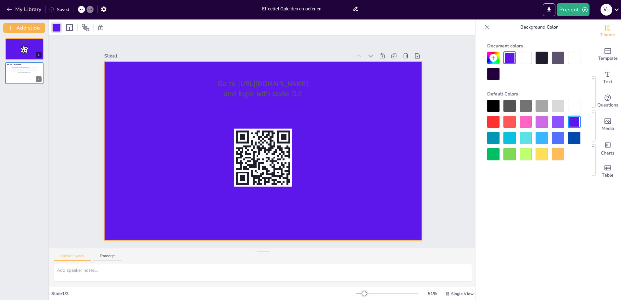
click at [495, 124] on div at bounding box center [542, 122] width 12 height 12
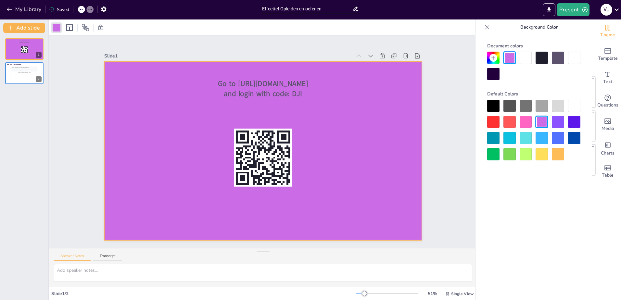
click at [495, 106] on div at bounding box center [558, 106] width 12 height 12
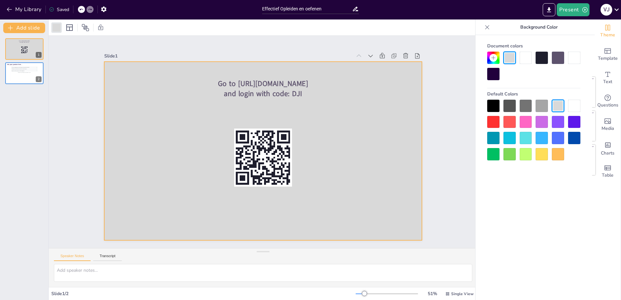
click at [495, 106] on div at bounding box center [558, 106] width 12 height 12
click at [495, 105] on div at bounding box center [574, 106] width 12 height 12
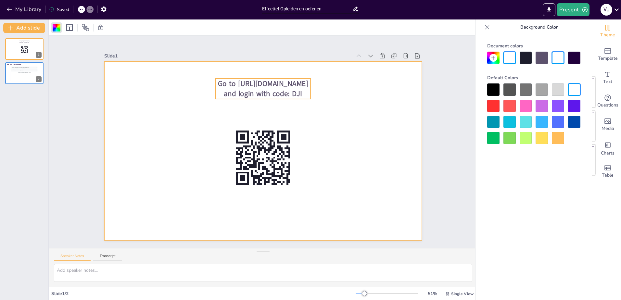
click at [218, 82] on span "Go to https://sendsteps.me and login with code: DJI" at bounding box center [263, 89] width 90 height 20
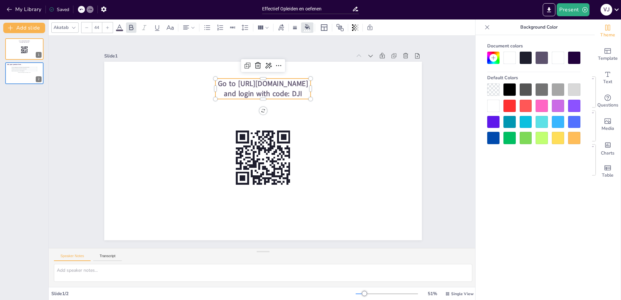
click at [223, 79] on span "Go to https://sendsteps.me and login with code: DJI" at bounding box center [263, 89] width 90 height 20
click at [220, 76] on div at bounding box center [262, 75] width 95 height 5
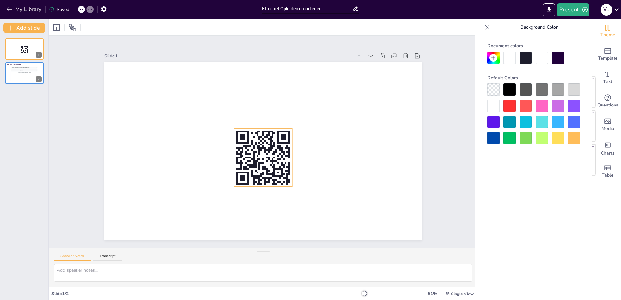
click at [265, 161] on rect at bounding box center [263, 158] width 58 height 58
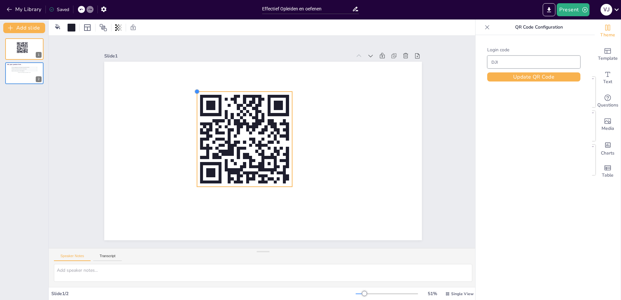
drag, startPoint x: 228, startPoint y: 125, endPoint x: 191, endPoint y: 95, distance: 48.0
click at [191, 95] on div at bounding box center [263, 151] width 318 height 179
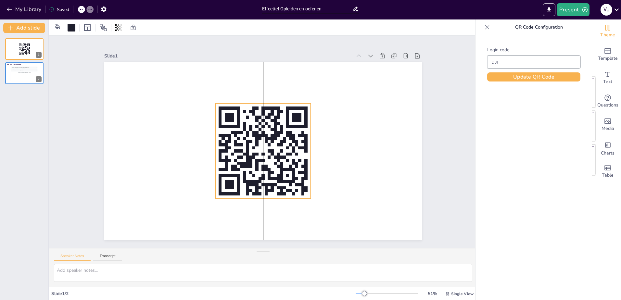
drag, startPoint x: 252, startPoint y: 138, endPoint x: 272, endPoint y: 152, distance: 23.9
click at [272, 152] on rect at bounding box center [263, 151] width 95 height 95
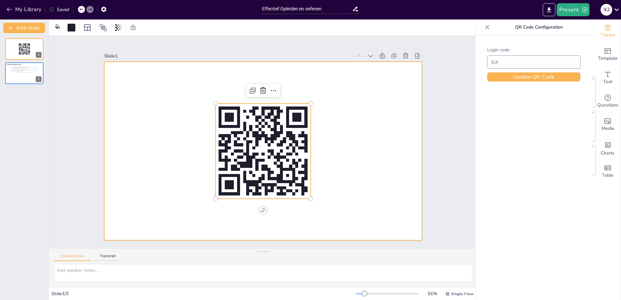
click at [351, 156] on div at bounding box center [263, 151] width 318 height 179
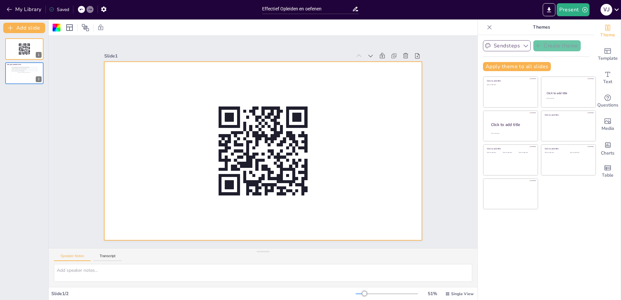
click at [495, 42] on button "Sendsteps" at bounding box center [507, 45] width 48 height 11
click at [495, 67] on span "Sendsteps" at bounding box center [511, 68] width 29 height 6
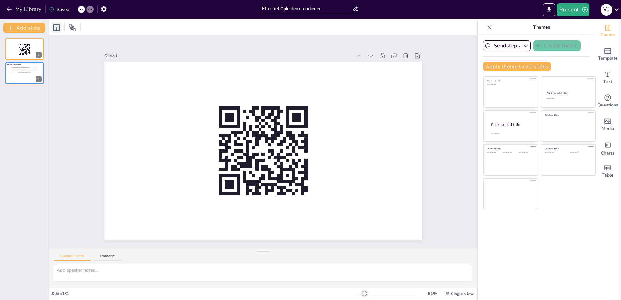
click at [56, 28] on icon at bounding box center [57, 28] width 8 height 8
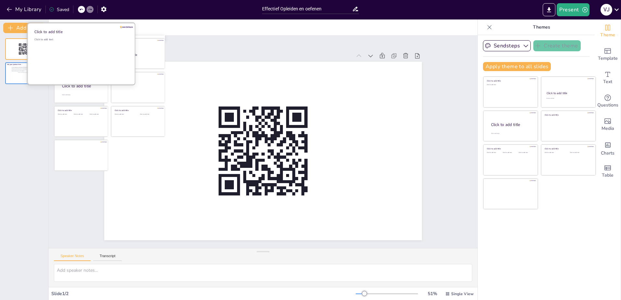
click at [76, 50] on div "Click to add text" at bounding box center [80, 58] width 93 height 40
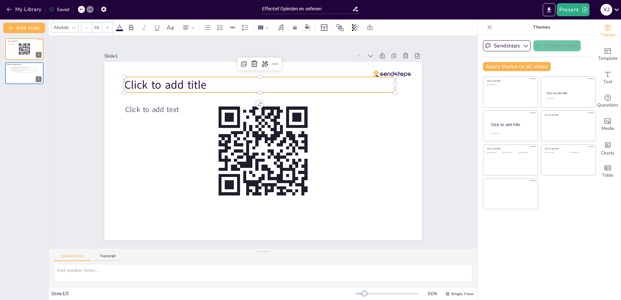
click at [135, 81] on span "Click to add title" at bounding box center [165, 84] width 82 height 15
click at [206, 81] on p "Click to add title" at bounding box center [259, 85] width 271 height 16
click at [202, 80] on p "Click to add title" at bounding box center [260, 85] width 271 height 16
click at [182, 77] on span "Click to add title" at bounding box center [166, 84] width 82 height 15
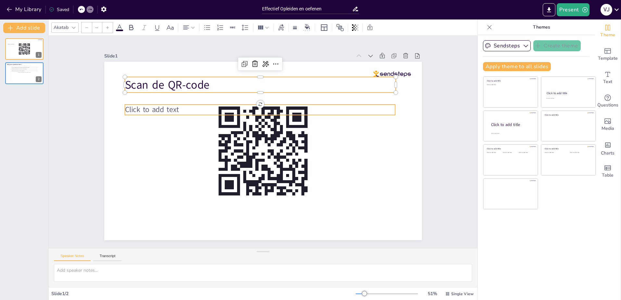
type input "45"
click at [171, 108] on span "Click to add text" at bounding box center [152, 110] width 54 height 10
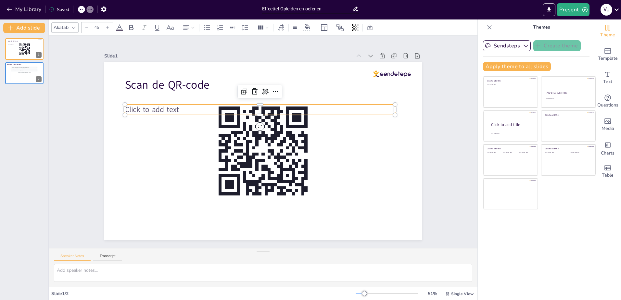
click at [135, 106] on span "Click to add text" at bounding box center [152, 110] width 54 height 10
click at [176, 109] on p "Click to add text" at bounding box center [260, 110] width 270 height 10
click at [175, 109] on p "Click to add text" at bounding box center [261, 109] width 270 height 10
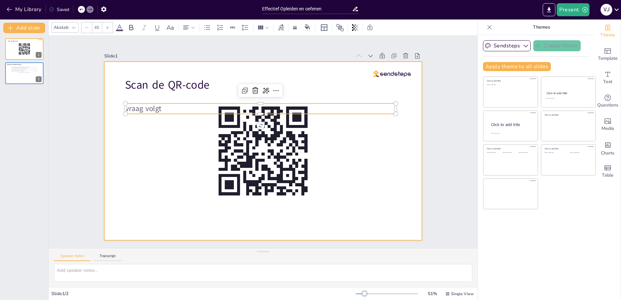
click at [416, 139] on div at bounding box center [263, 151] width 318 height 179
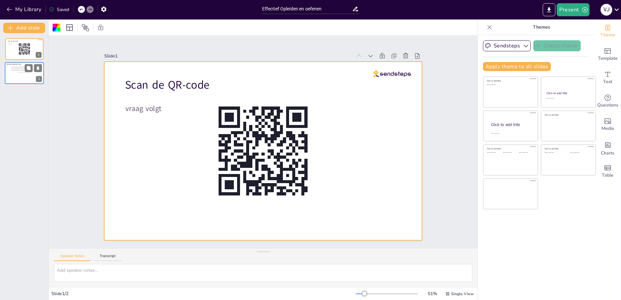
click at [17, 75] on div "This is how participant questions will appear with upvoting functionality. 5 Pa…" at bounding box center [24, 73] width 27 height 15
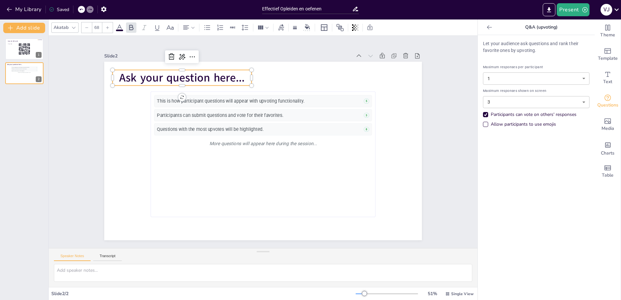
click at [121, 74] on span "Ask your question here..." at bounding box center [181, 77] width 125 height 15
click at [121, 76] on span "Ask your question here..." at bounding box center [181, 77] width 125 height 15
click at [121, 76] on span "Ask your question here..." at bounding box center [182, 80] width 125 height 15
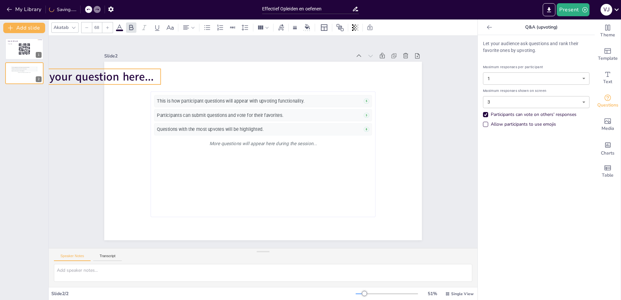
drag, startPoint x: 242, startPoint y: 78, endPoint x: 151, endPoint y: 74, distance: 91.4
click at [151, 74] on p "Ask your question here..." at bounding box center [91, 77] width 139 height 16
click at [80, 10] on icon at bounding box center [81, 9] width 4 height 4
drag, startPoint x: 144, startPoint y: 66, endPoint x: 147, endPoint y: 67, distance: 3.7
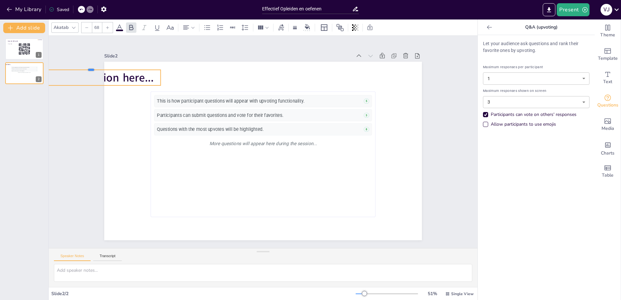
click at [148, 67] on div at bounding box center [91, 67] width 139 height 5
drag, startPoint x: 134, startPoint y: 67, endPoint x: 140, endPoint y: 84, distance: 17.9
click at [200, 71] on div "Ask your question here... This is how participant questions will appear with up…" at bounding box center [263, 151] width 318 height 179
drag, startPoint x: 156, startPoint y: 79, endPoint x: 182, endPoint y: 76, distance: 26.5
click at [189, 77] on div at bounding box center [191, 82] width 5 height 16
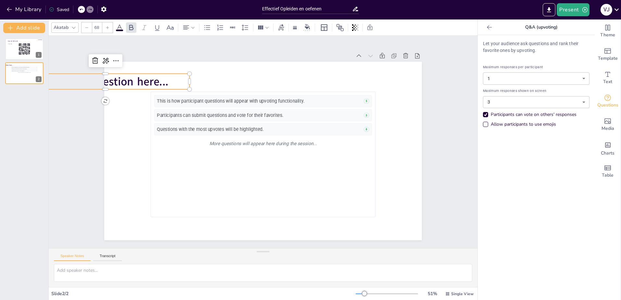
click at [176, 70] on div at bounding box center [106, 71] width 168 height 5
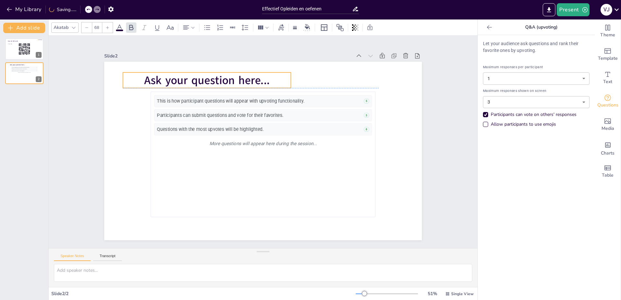
drag, startPoint x: 173, startPoint y: 80, endPoint x: 274, endPoint y: 79, distance: 101.4
click at [274, 79] on p "Ask your question here..." at bounding box center [207, 80] width 168 height 16
click at [263, 76] on span "Ask your question here..." at bounding box center [206, 80] width 125 height 15
click at [263, 81] on span "Ask your question here..." at bounding box center [207, 80] width 125 height 15
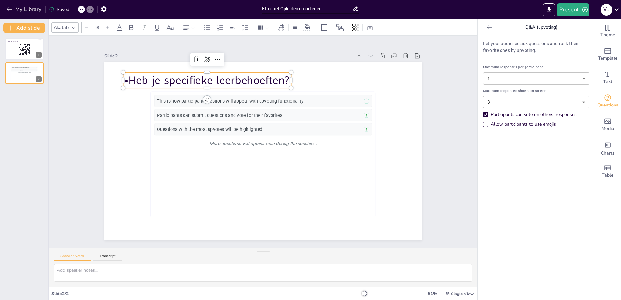
click at [126, 77] on p "•Heb je specifieke leerbehoeften?" at bounding box center [207, 80] width 168 height 16
click at [128, 70] on div at bounding box center [207, 69] width 168 height 5
click at [87, 24] on div at bounding box center [87, 27] width 10 height 10
click at [85, 24] on div at bounding box center [87, 27] width 10 height 10
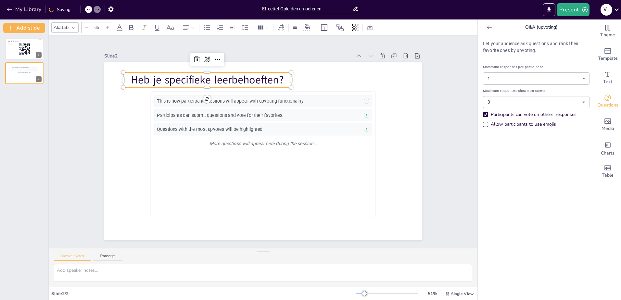
click at [85, 24] on div at bounding box center [87, 27] width 10 height 10
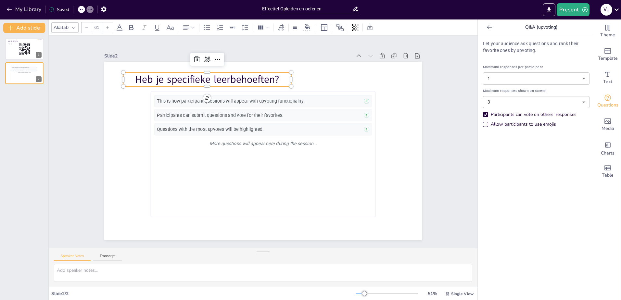
type input "60"
click at [270, 78] on p "Heb je specifieke leerbehoeften?" at bounding box center [207, 79] width 168 height 14
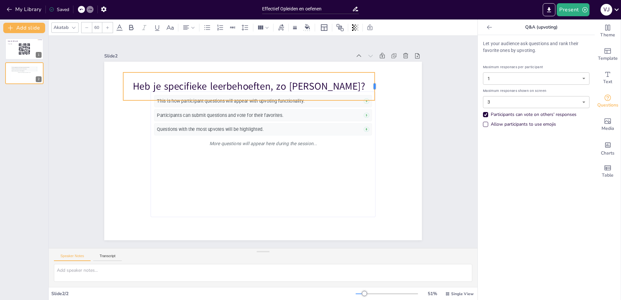
drag, startPoint x: 288, startPoint y: 85, endPoint x: 372, endPoint y: 89, distance: 83.6
click at [375, 89] on div at bounding box center [377, 86] width 5 height 28
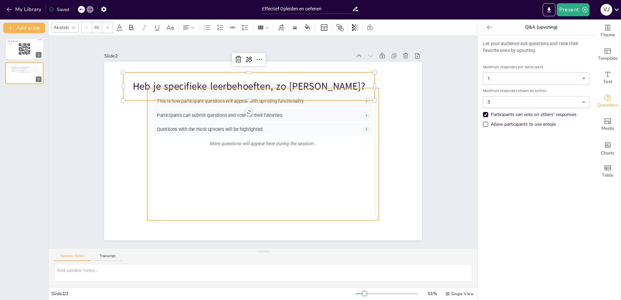
drag, startPoint x: 173, startPoint y: 138, endPoint x: 179, endPoint y: 142, distance: 7.0
click at [178, 137] on div "More questions will appear here during the session..." at bounding box center [263, 143] width 218 height 12
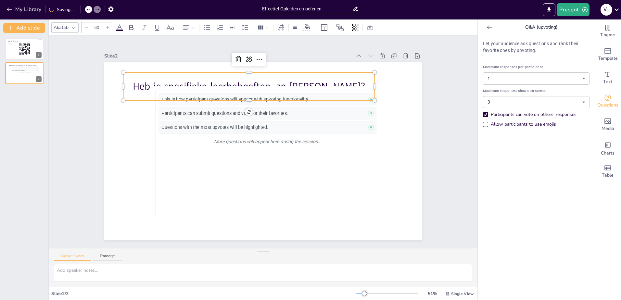
click at [178, 79] on p "Heb je specifieke leerbehoeften, zo [PERSON_NAME]?" at bounding box center [248, 86] width 251 height 14
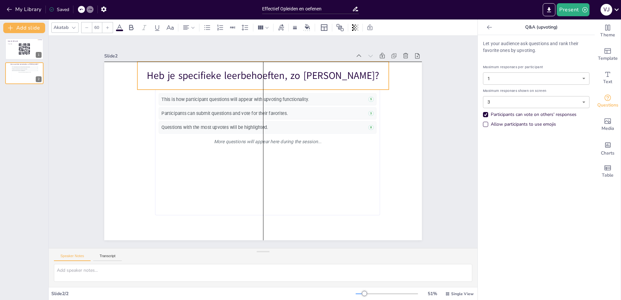
drag, startPoint x: 178, startPoint y: 71, endPoint x: 191, endPoint y: 63, distance: 15.0
click at [191, 63] on div "Heb je specifieke leerbehoeften, zo [PERSON_NAME]?" at bounding box center [262, 76] width 251 height 28
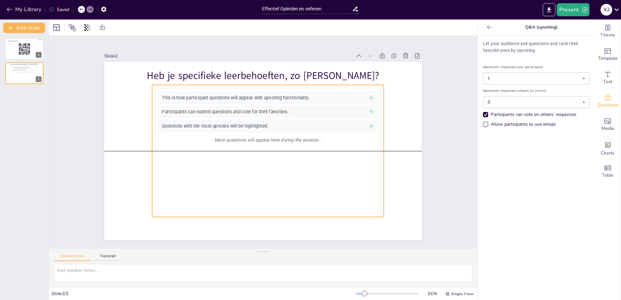
click at [159, 156] on div "This is how participant questions will appear with upvoting functionality. 5 Pa…" at bounding box center [268, 151] width 218 height 119
click at [152, 213] on div "This is how participant questions will appear with upvoting functionality. 5 Pa…" at bounding box center [268, 151] width 232 height 132
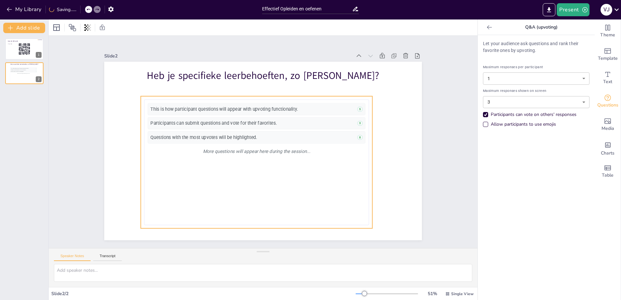
drag, startPoint x: 166, startPoint y: 192, endPoint x: 155, endPoint y: 203, distance: 16.1
click at [155, 203] on div "This is how participant questions will appear with upvoting functionality. 5 Pa…" at bounding box center [257, 162] width 218 height 119
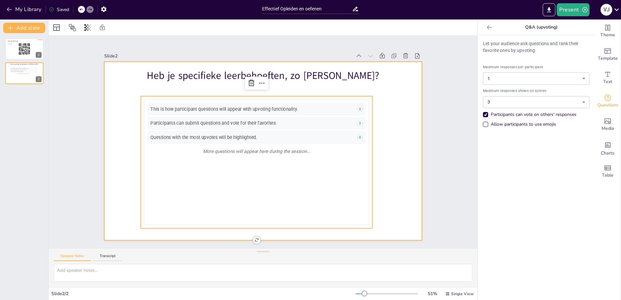
click at [135, 164] on div at bounding box center [263, 151] width 318 height 179
click at [362, 171] on div "This is how participant questions will appear with upvoting functionality. 5 Pa…" at bounding box center [256, 162] width 225 height 126
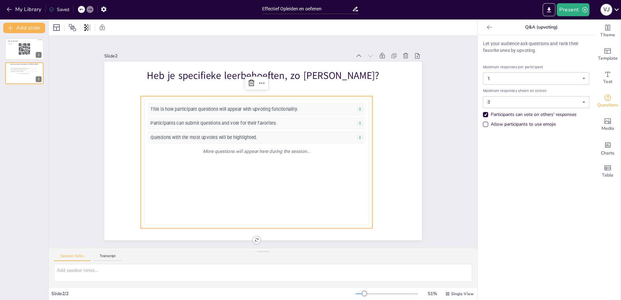
click at [252, 239] on div "Slide 1 Scan de QR-code vraag volgt Slide 2 Heb je specifieke leerbehoeften, zo…" at bounding box center [263, 142] width 429 height 212
click at [250, 237] on div "Heb je specifieke leerbehoeften, zo ja welke? This is how participant questions…" at bounding box center [263, 151] width 318 height 179
click at [251, 239] on div "Slide 1 Scan de QR-code vraag volgt Slide 2 Heb je specifieke leerbehoeften, zo…" at bounding box center [263, 142] width 429 height 212
click at [300, 161] on div "This is how participant questions will appear with upvoting functionality. 5 Pa…" at bounding box center [257, 162] width 218 height 119
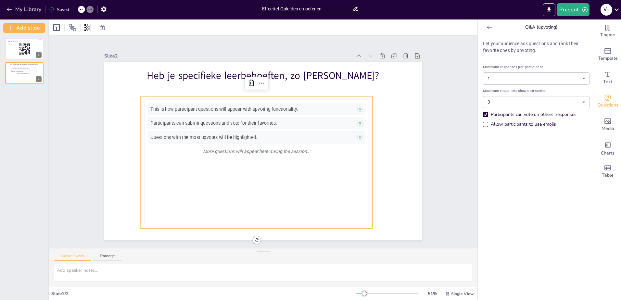
click at [351, 96] on div "This is how participant questions will appear with upvoting functionality. 5 Pa…" at bounding box center [257, 162] width 232 height 132
drag, startPoint x: 357, startPoint y: 150, endPoint x: 358, endPoint y: 158, distance: 7.8
click at [358, 151] on div "More questions will appear here during the session..." at bounding box center [257, 152] width 218 height 12
click at [329, 167] on div "This is how participant questions will appear with upvoting functionality. 5 Pa…" at bounding box center [257, 163] width 218 height 119
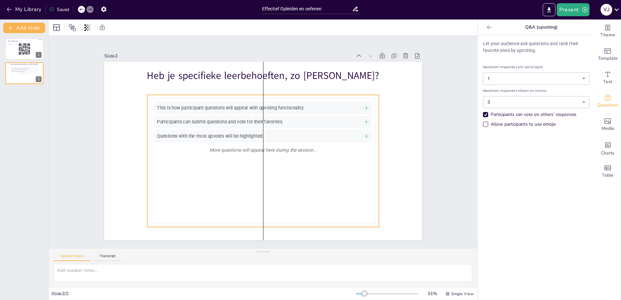
drag, startPoint x: 329, startPoint y: 167, endPoint x: 338, endPoint y: 165, distance: 8.4
click at [338, 165] on div "This is how participant questions will appear with upvoting functionality. 5 Pa…" at bounding box center [263, 161] width 218 height 119
click at [238, 105] on div "This is how participant questions will appear with upvoting functionality." at bounding box center [259, 108] width 204 height 6
click at [243, 105] on div "This is how participant questions will appear with upvoting functionality." at bounding box center [259, 108] width 204 height 6
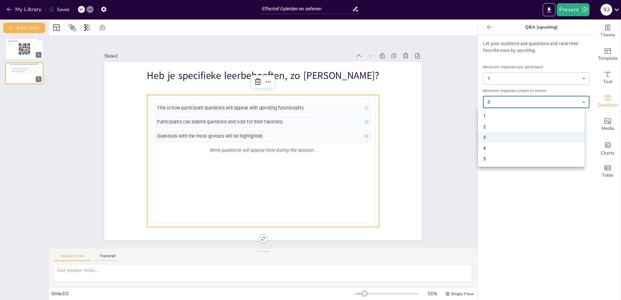
click at [495, 102] on body "My Library Saved Effectief Opleiden en oefenen Present V J Document fonts Akata…" at bounding box center [310, 150] width 621 height 300
click at [486, 160] on li "5" at bounding box center [531, 159] width 107 height 11
type input "5"
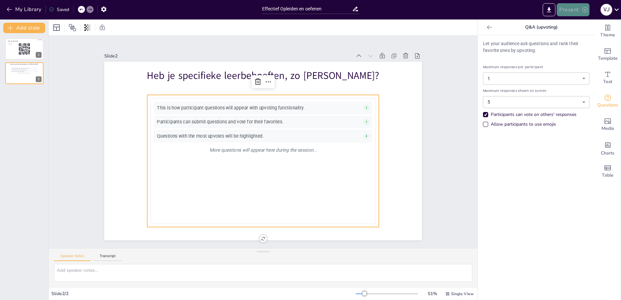
click at [495, 9] on icon "button" at bounding box center [585, 9] width 6 height 6
click at [495, 41] on li "Play presentation" at bounding box center [582, 40] width 51 height 10
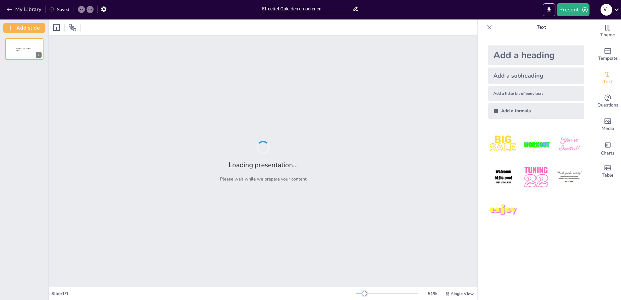
type input "Effectief Opleiden en oefenen"
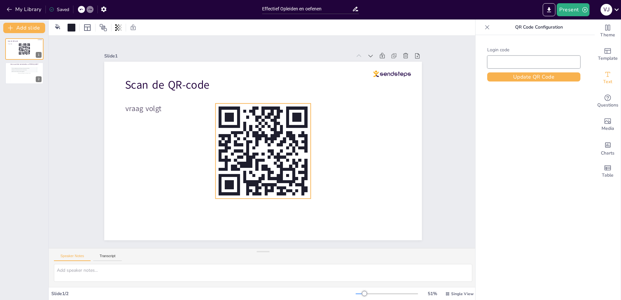
type input "DJI"
click at [240, 129] on rect at bounding box center [257, 149] width 133 height 133
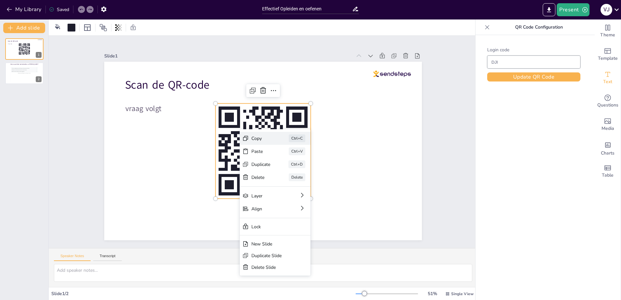
click at [277, 186] on div "Copy" at bounding box center [287, 193] width 20 height 15
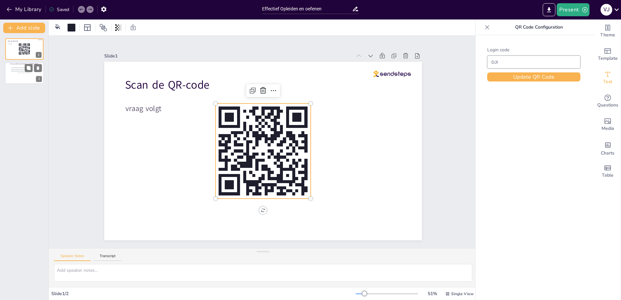
click at [31, 83] on div at bounding box center [24, 73] width 39 height 22
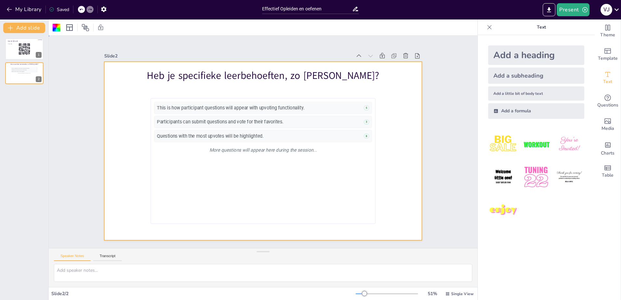
click at [382, 192] on div at bounding box center [261, 151] width 348 height 241
click at [395, 207] on div at bounding box center [267, 149] width 364 height 313
click at [604, 48] on icon "Add ready made slides" at bounding box center [608, 51] width 8 height 8
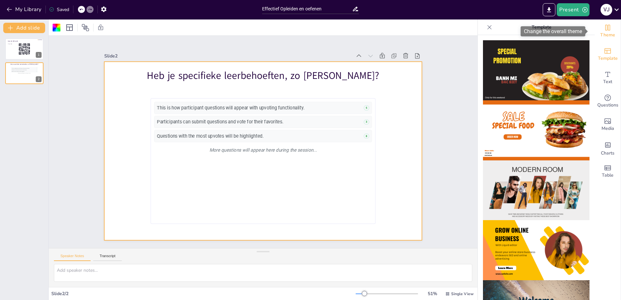
click at [604, 28] on icon "Change the overall theme" at bounding box center [608, 28] width 8 height 8
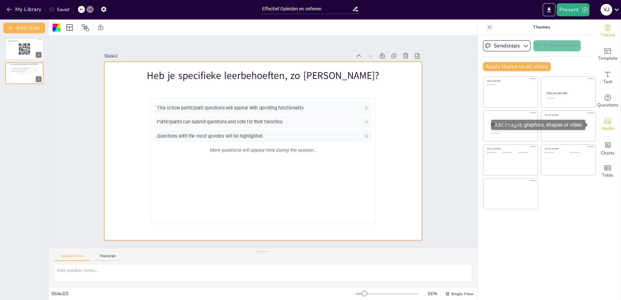
click at [604, 129] on span "Media" at bounding box center [608, 128] width 13 height 7
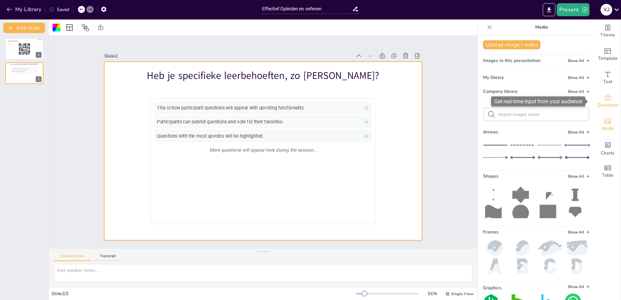
click at [603, 90] on div "Questions" at bounding box center [608, 101] width 26 height 23
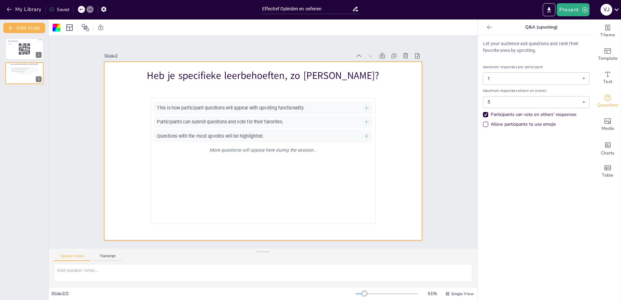
click at [486, 29] on icon at bounding box center [489, 27] width 6 height 6
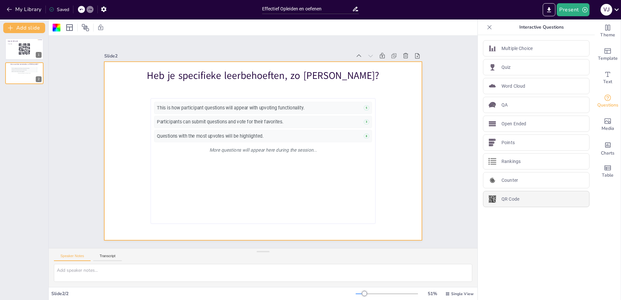
click at [506, 200] on p "QR Code" at bounding box center [511, 199] width 18 height 7
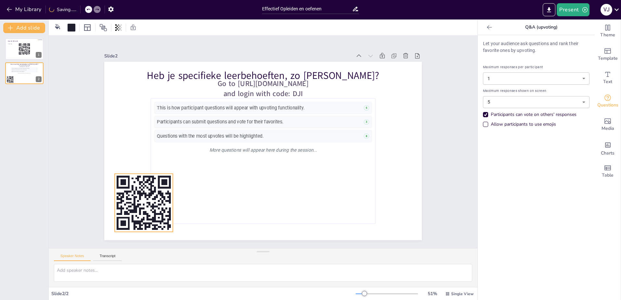
drag, startPoint x: 131, startPoint y: 95, endPoint x: 136, endPoint y: 187, distance: 92.4
click at [136, 187] on rect at bounding box center [133, 176] width 69 height 69
click at [302, 102] on span "Go to https://sendsteps.me and login with code: DJI" at bounding box center [316, 147] width 29 height 91
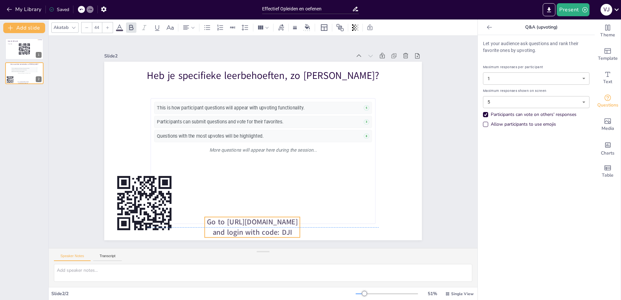
drag, startPoint x: 290, startPoint y: 84, endPoint x: 283, endPoint y: 215, distance: 131.8
click at [283, 217] on span "Go to https://sendsteps.me and login with code: DJI" at bounding box center [243, 225] width 91 height 29
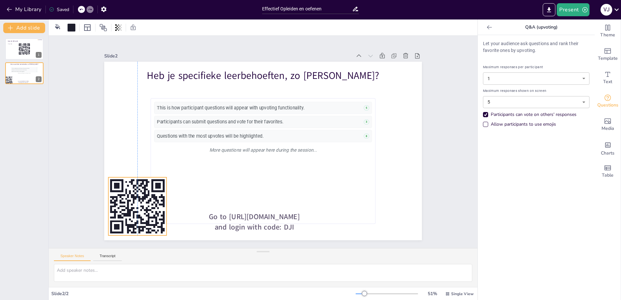
drag, startPoint x: 139, startPoint y: 190, endPoint x: 133, endPoint y: 193, distance: 6.4
click at [374, 65] on rect at bounding box center [375, 63] width 3 height 4
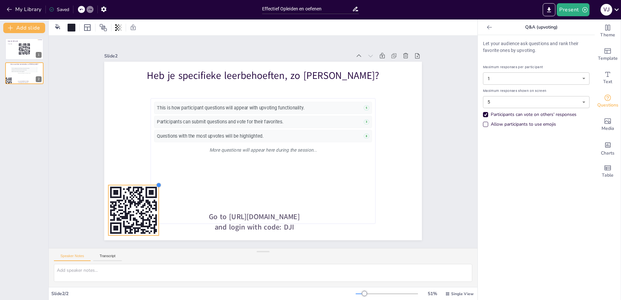
drag, startPoint x: 158, startPoint y: 179, endPoint x: 152, endPoint y: 184, distance: 8.1
click at [178, 68] on div at bounding box center [181, 64] width 7 height 7
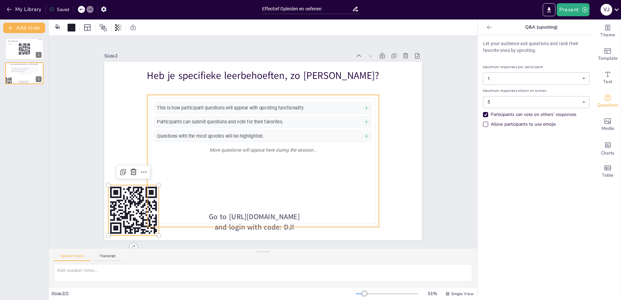
click at [232, 114] on div "Participants can submit questions and vote for their favorites. 3" at bounding box center [282, 150] width 100 height 204
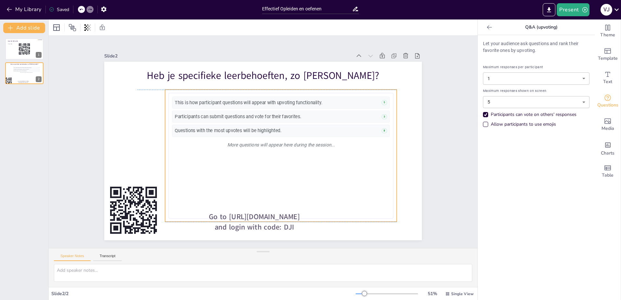
drag, startPoint x: 189, startPoint y: 111, endPoint x: 207, endPoint y: 104, distance: 19.1
click at [218, 104] on div "This is how participant questions will appear with upvoting functionality. 5" at bounding box center [303, 124] width 170 height 155
click at [149, 82] on rect at bounding box center [153, 77] width 9 height 7
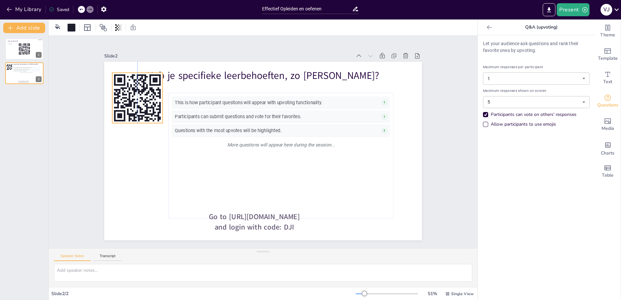
drag, startPoint x: 135, startPoint y: 201, endPoint x: 136, endPoint y: 89, distance: 112.4
click at [136, 89] on icon at bounding box center [137, 98] width 50 height 50
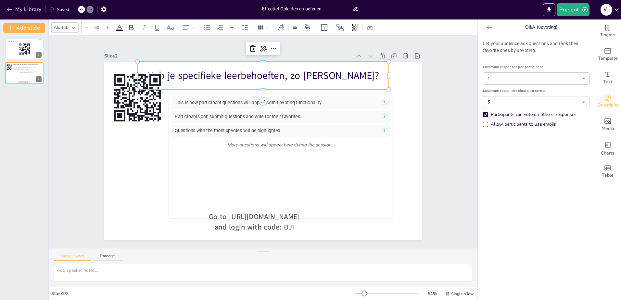
click at [295, 72] on p "Heb je specifieke leerbehoeften, zo [PERSON_NAME]?" at bounding box center [328, 128] width 66 height 249
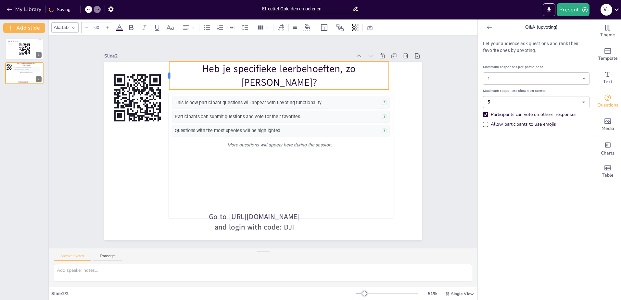
drag, startPoint x: 133, startPoint y: 72, endPoint x: 164, endPoint y: 75, distance: 31.9
click at [355, 83] on div at bounding box center [368, 92] width 27 height 19
drag, startPoint x: 384, startPoint y: 74, endPoint x: 389, endPoint y: 78, distance: 6.7
click at [370, 253] on div at bounding box center [356, 258] width 28 height 11
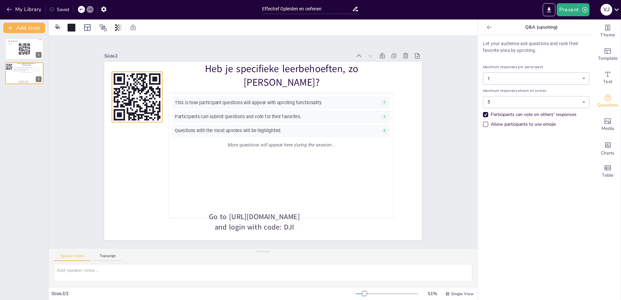
click at [251, 39] on rect at bounding box center [280, 9] width 59 height 59
click at [259, 225] on span "Go to https://sendsteps.me and login with code: DJI" at bounding box center [224, 210] width 87 height 53
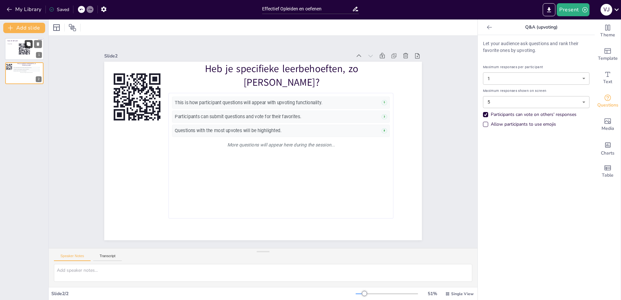
click at [25, 44] on button at bounding box center [29, 44] width 8 height 8
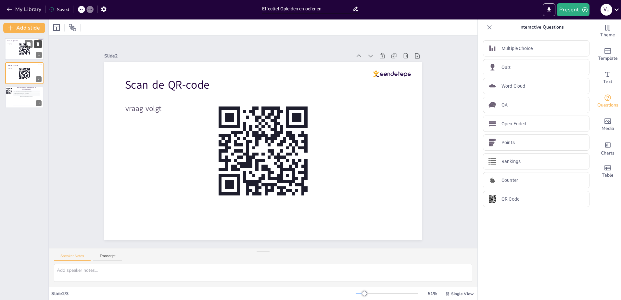
click at [39, 42] on icon at bounding box center [38, 44] width 5 height 5
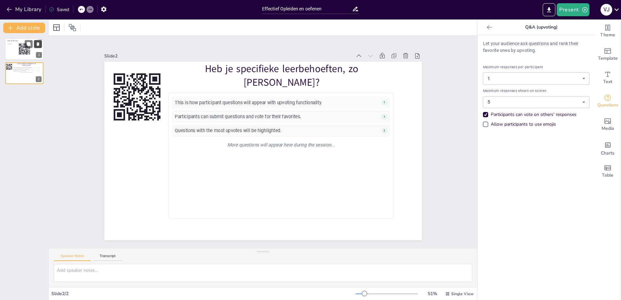
click at [40, 43] on icon at bounding box center [38, 44] width 5 height 5
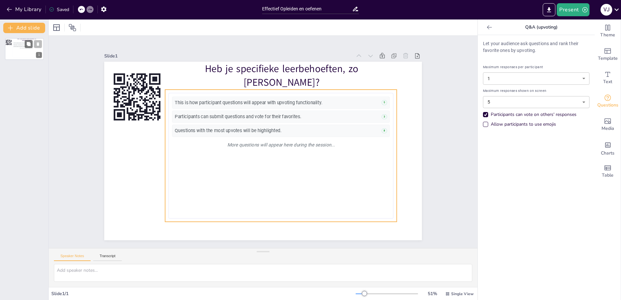
click at [20, 51] on div "This is how participant questions will appear with upvoting functionality. 5 Pa…" at bounding box center [26, 50] width 27 height 15
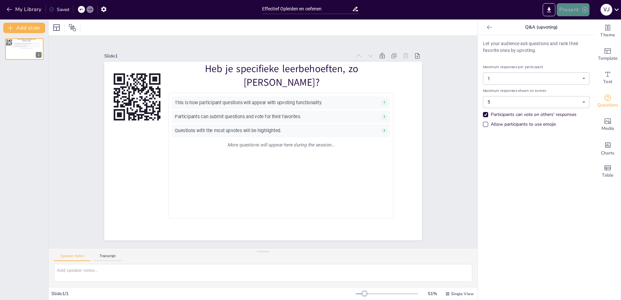
click at [575, 10] on button "Present" at bounding box center [573, 9] width 32 height 13
click at [579, 41] on li "Play presentation" at bounding box center [582, 40] width 51 height 10
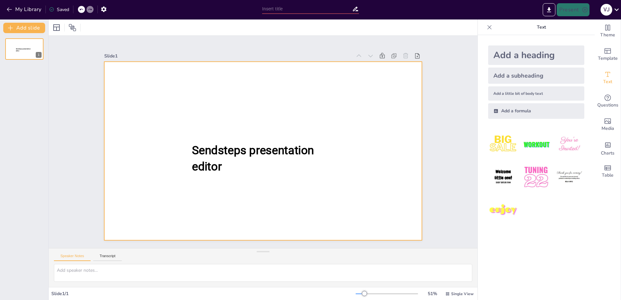
type input "Effectief Opleiden en oefenen"
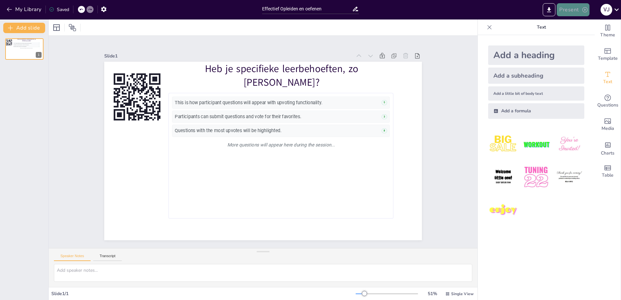
click at [582, 8] on icon "button" at bounding box center [585, 9] width 6 height 6
click at [577, 22] on li "Preview presentation" at bounding box center [582, 24] width 51 height 10
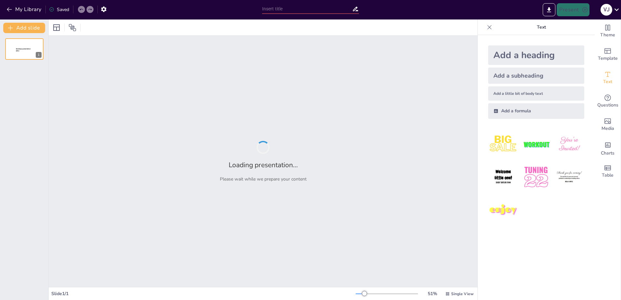
type input "Effectief Opleiden en oefenen"
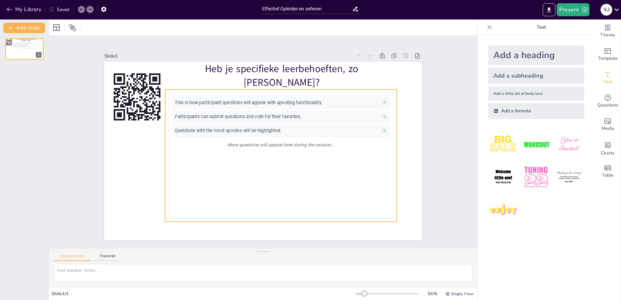
click at [347, 164] on div "Participants can submit questions and vote for their favorites." at bounding box center [249, 167] width 204 height 6
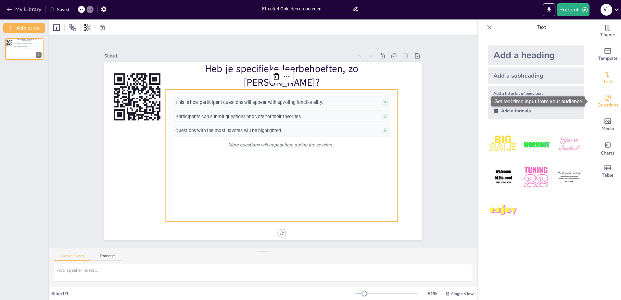
click at [605, 100] on icon "Get real-time input from your audience" at bounding box center [608, 98] width 6 height 6
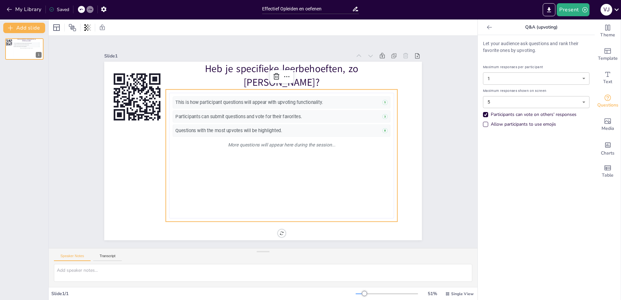
click at [579, 102] on body "My Library Saved Effectief Opleiden en oefenen Present V J Document fonts Akata…" at bounding box center [310, 150] width 621 height 300
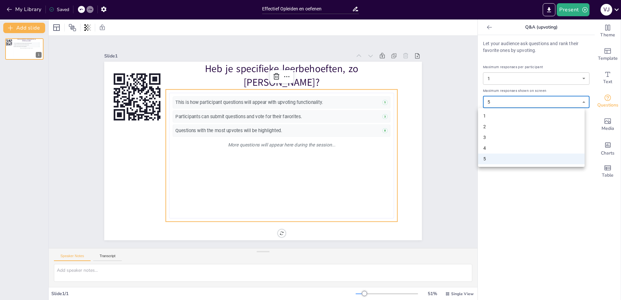
click at [579, 102] on div at bounding box center [310, 150] width 621 height 300
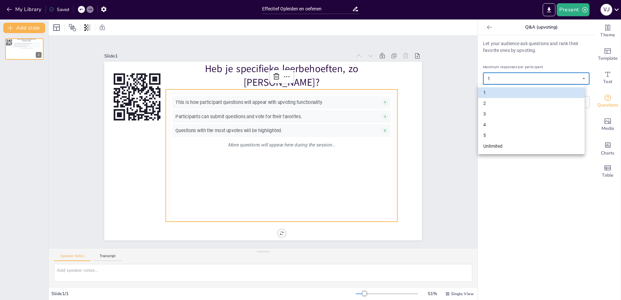
click at [578, 79] on body "My Library Saved Effectief Opleiden en oefenen Present V J Document fonts Akata…" at bounding box center [310, 150] width 621 height 300
click at [493, 104] on li "2" at bounding box center [531, 103] width 107 height 11
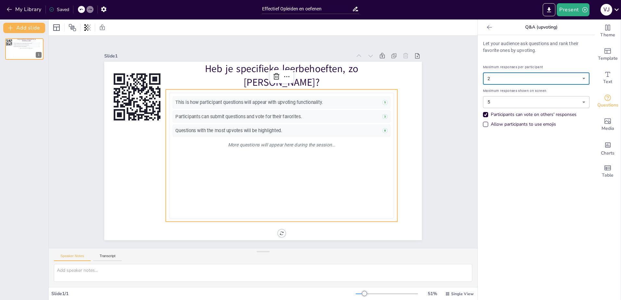
click at [579, 77] on body "My Library Saved Effectief Opleiden en oefenen Present V J Document fonts Akata…" at bounding box center [310, 150] width 621 height 300
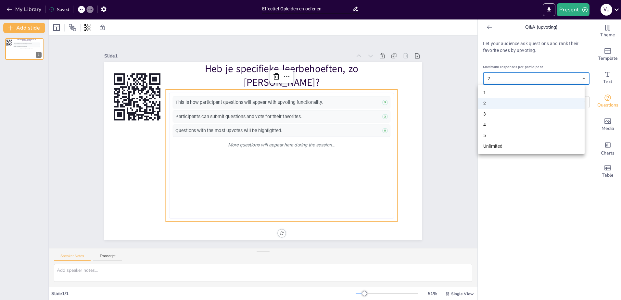
click at [491, 111] on li "3" at bounding box center [531, 114] width 107 height 11
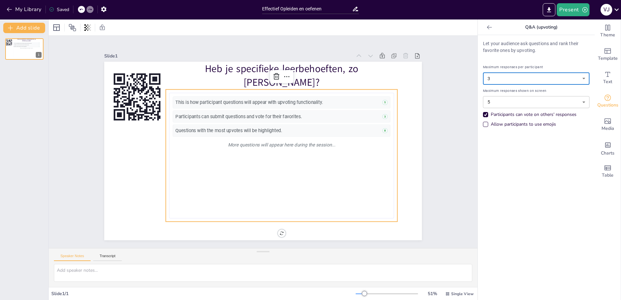
click at [580, 78] on body "My Library Saved Effectief Opleiden en oefenen Present V J Document fonts Akata…" at bounding box center [310, 150] width 621 height 300
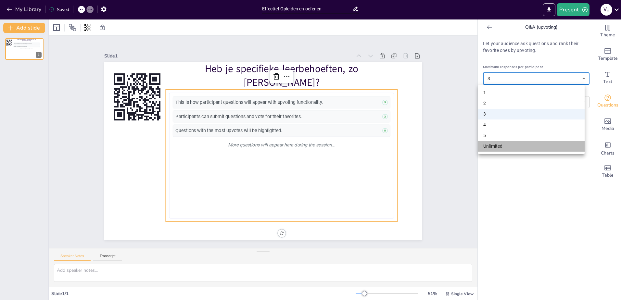
click at [488, 148] on li "Unlimited" at bounding box center [531, 146] width 107 height 11
type input "unlimited"
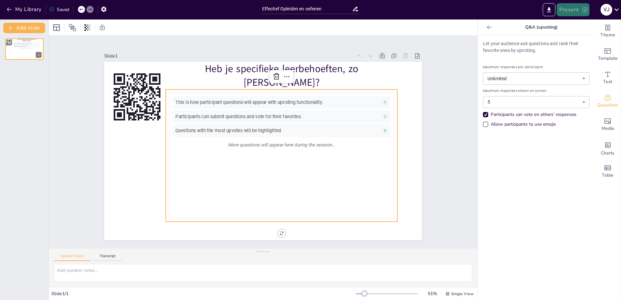
click at [578, 10] on button "Present" at bounding box center [573, 9] width 32 height 13
click at [577, 24] on li "Preview presentation" at bounding box center [582, 24] width 51 height 10
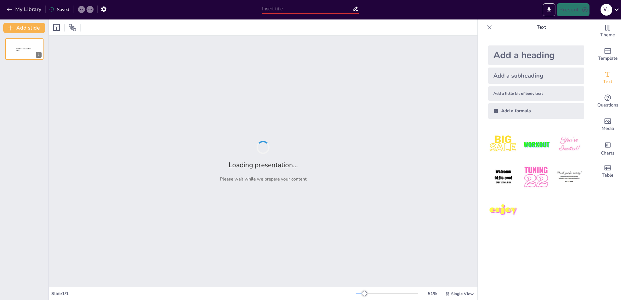
type input "Effectief Opleiden en oefenen"
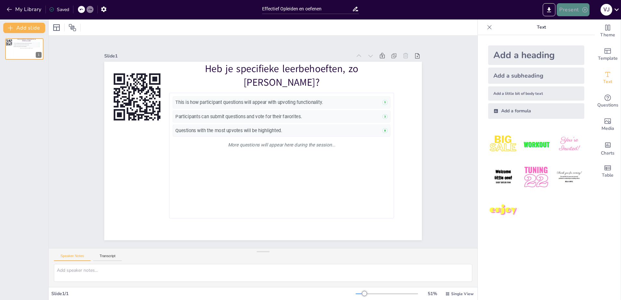
click at [567, 9] on button "Present" at bounding box center [573, 9] width 32 height 13
click at [576, 37] on li "Play presentation" at bounding box center [582, 40] width 51 height 10
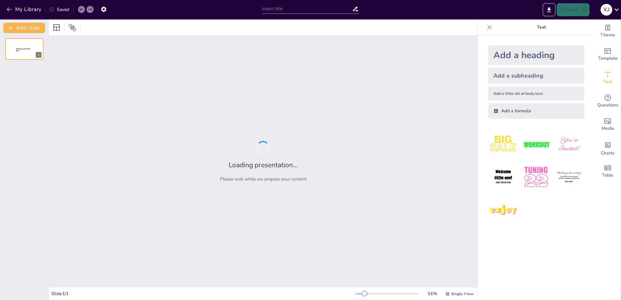
type input "Effectief Opleiden en oefenen"
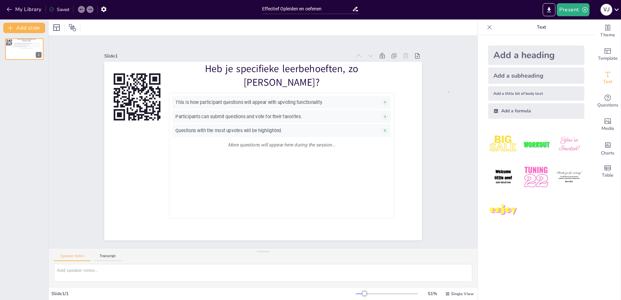
click at [412, 92] on div "Slide 1 Heb je specifieke leerbehoeften, zo [PERSON_NAME]? This is how particip…" at bounding box center [263, 142] width 297 height 464
click at [484, 23] on div at bounding box center [489, 27] width 10 height 10
